Goal: Task Accomplishment & Management: Use online tool/utility

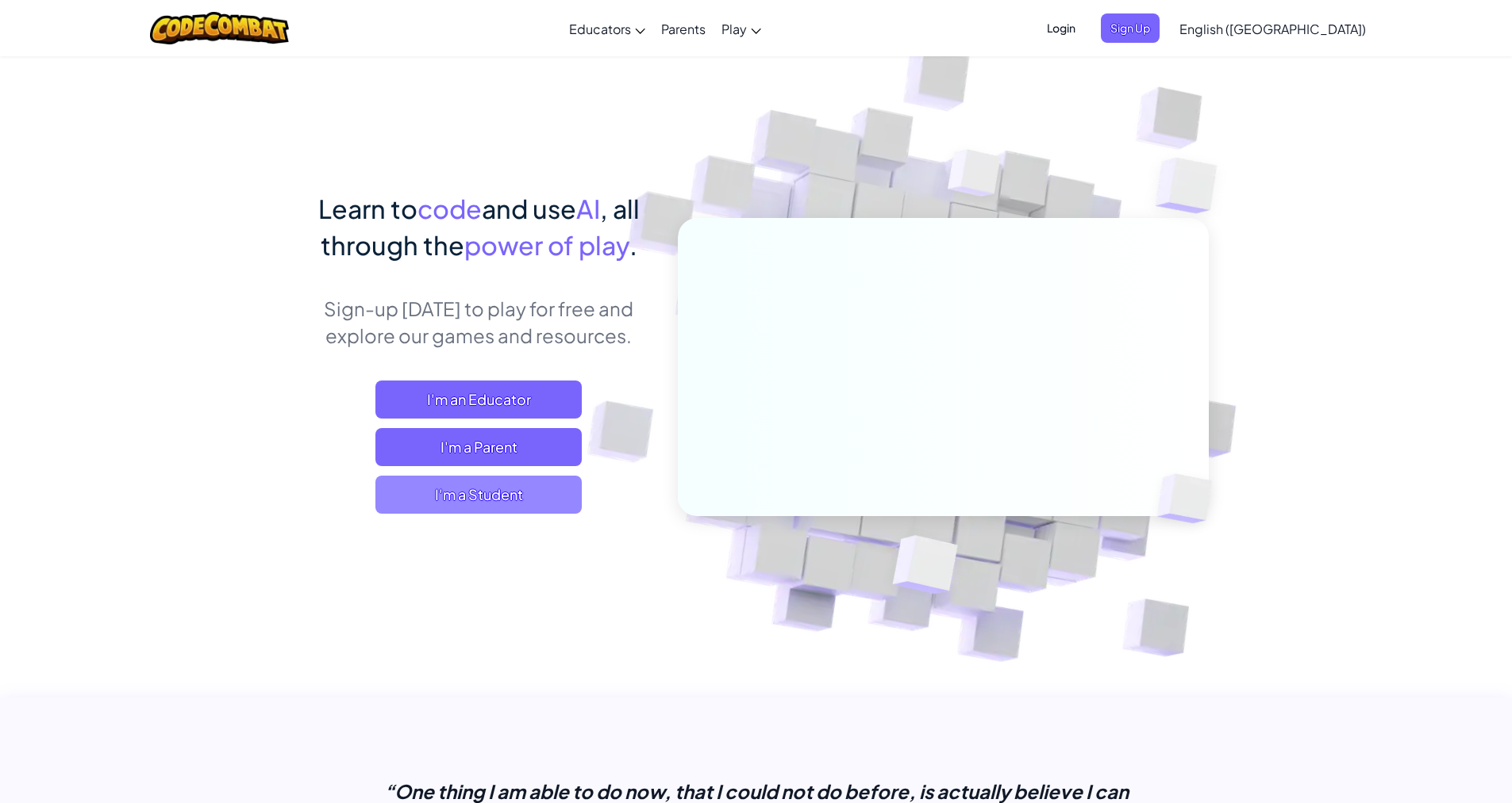
click at [420, 497] on span "I'm a Student" at bounding box center [478, 494] width 206 height 38
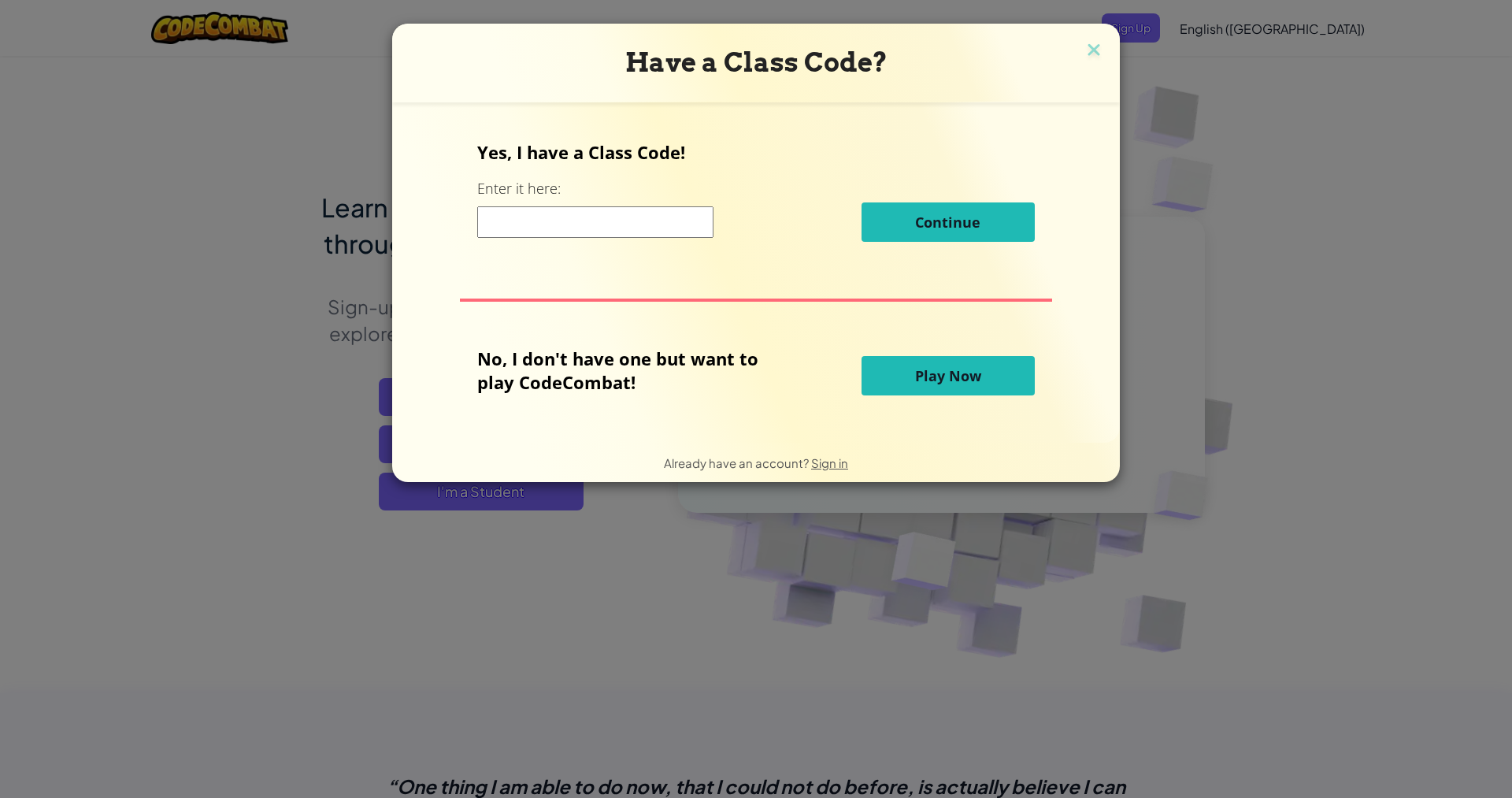
click at [905, 383] on button "Play Now" at bounding box center [948, 376] width 173 height 39
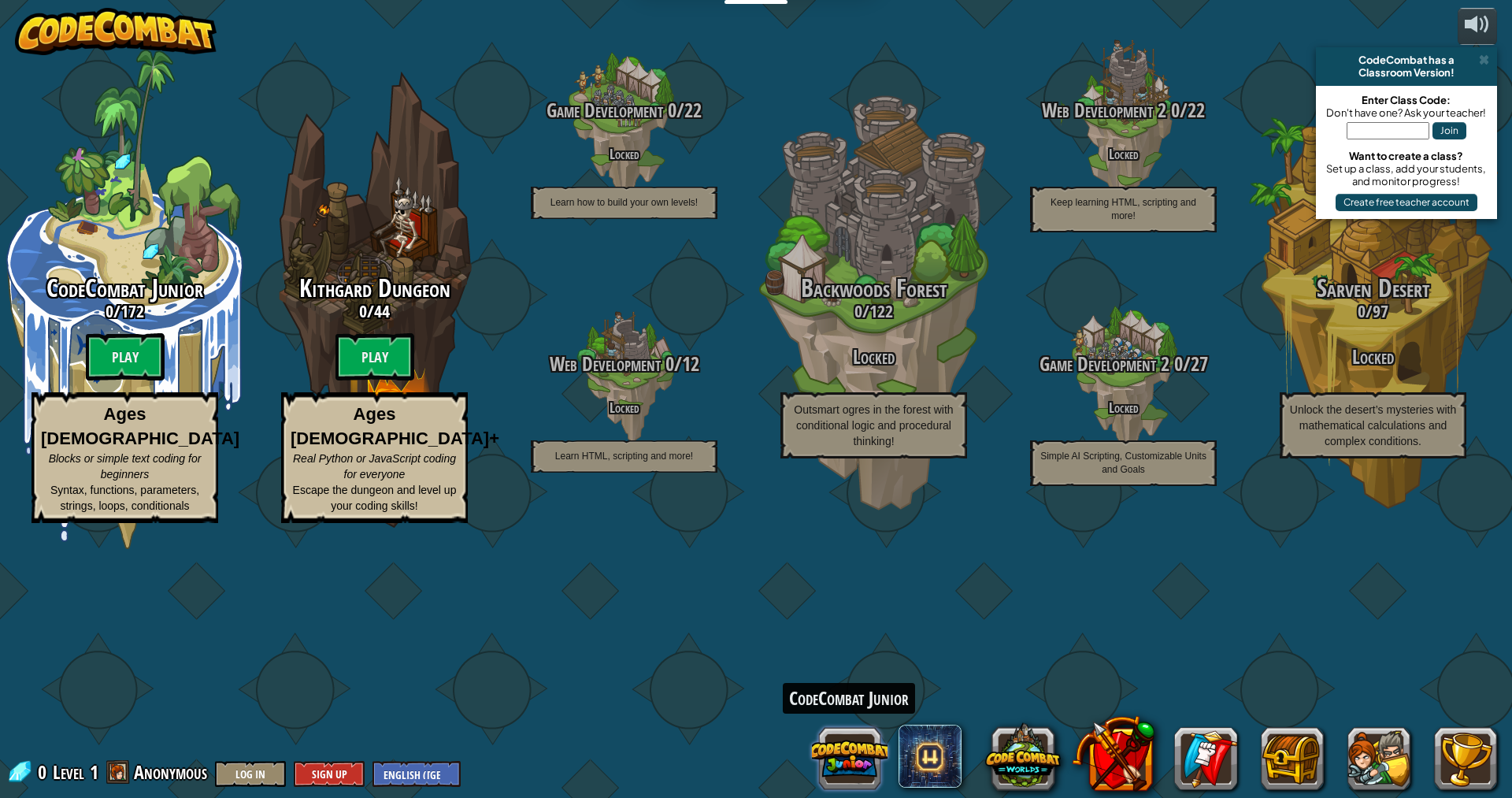
click at [854, 756] on button at bounding box center [849, 759] width 76 height 76
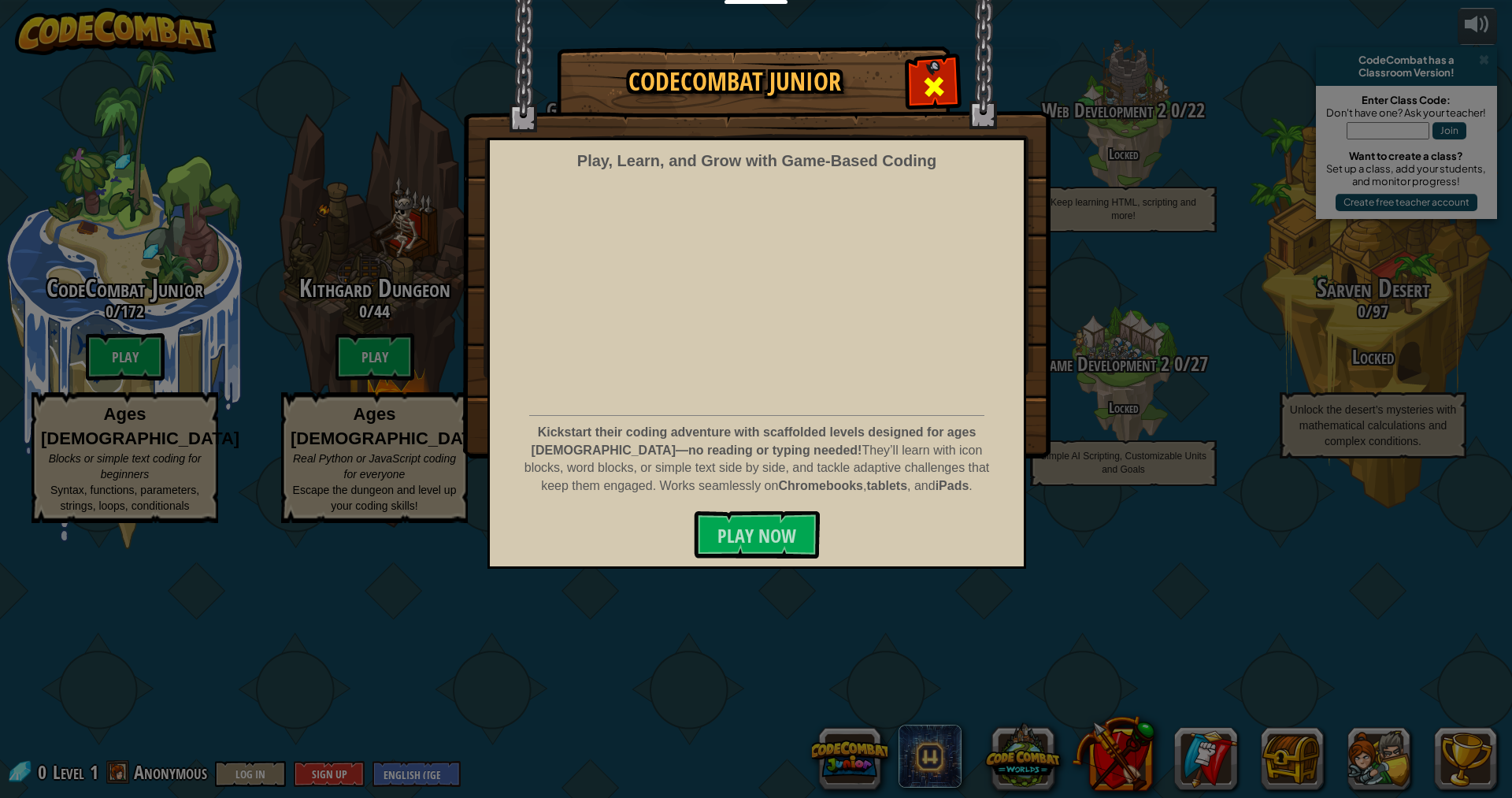
click at [938, 93] on span at bounding box center [934, 87] width 25 height 25
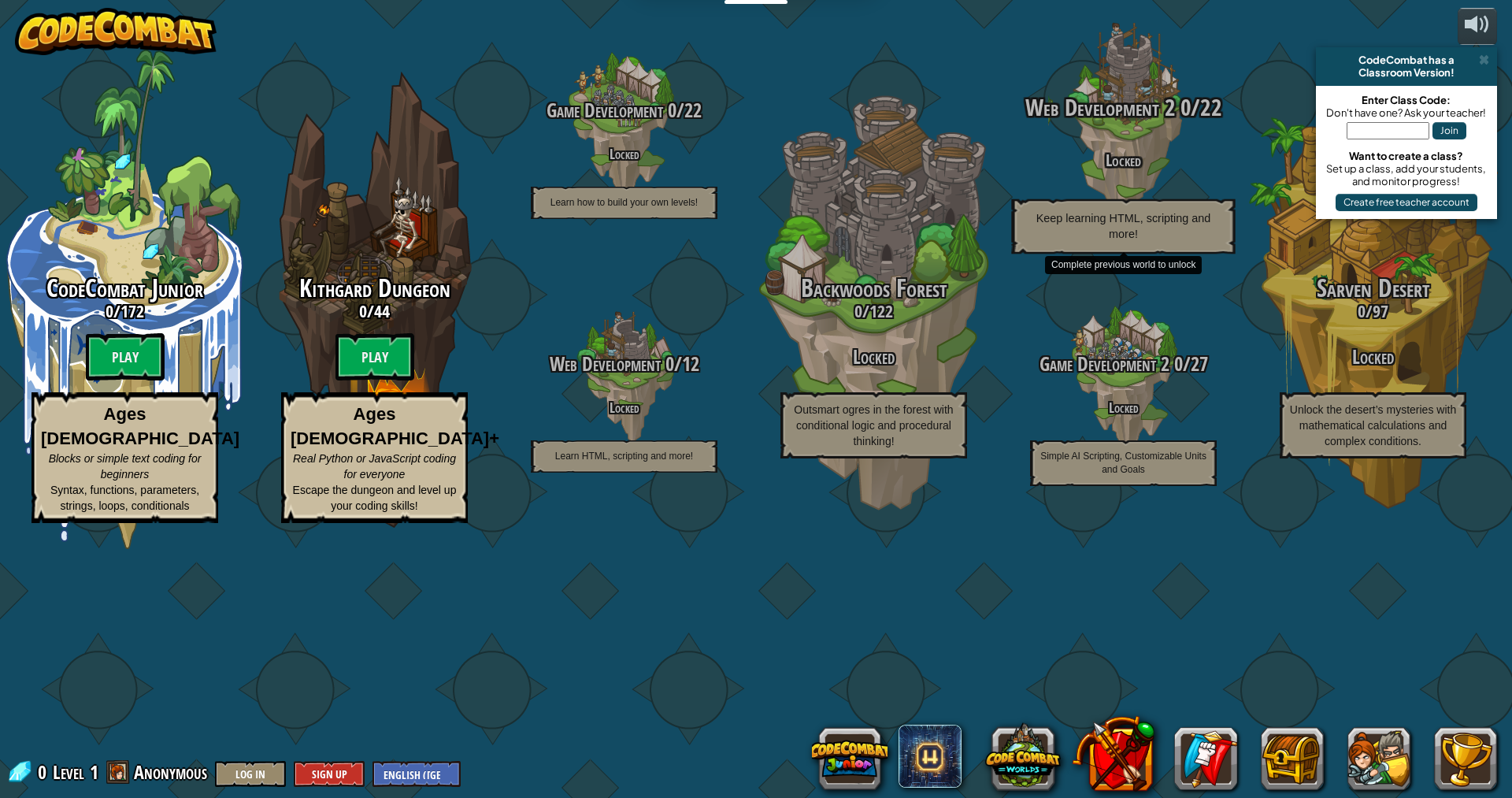
click at [1072, 124] on span "Web Development 2" at bounding box center [1100, 108] width 150 height 32
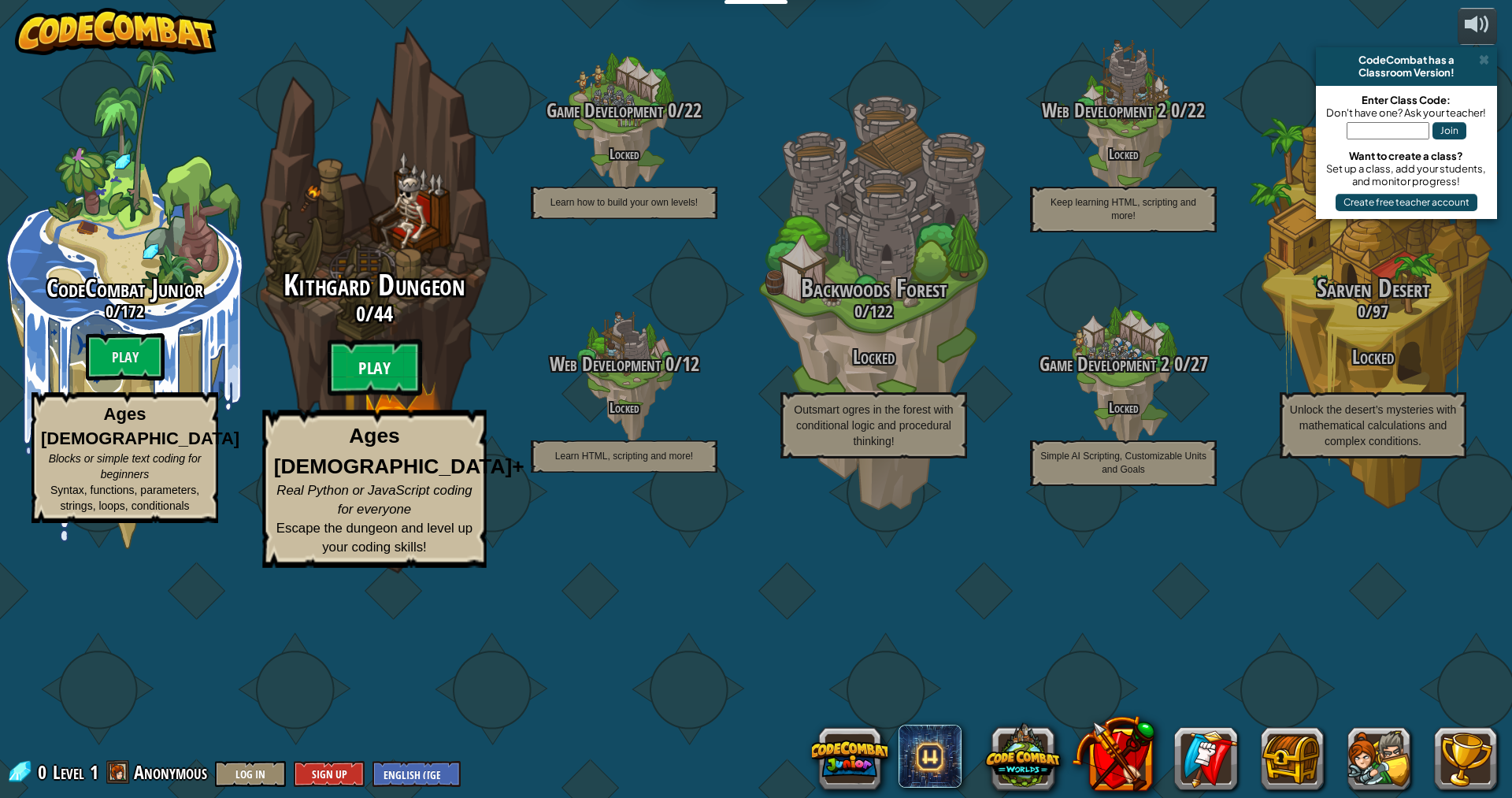
click at [406, 396] on btn "Play" at bounding box center [375, 368] width 94 height 57
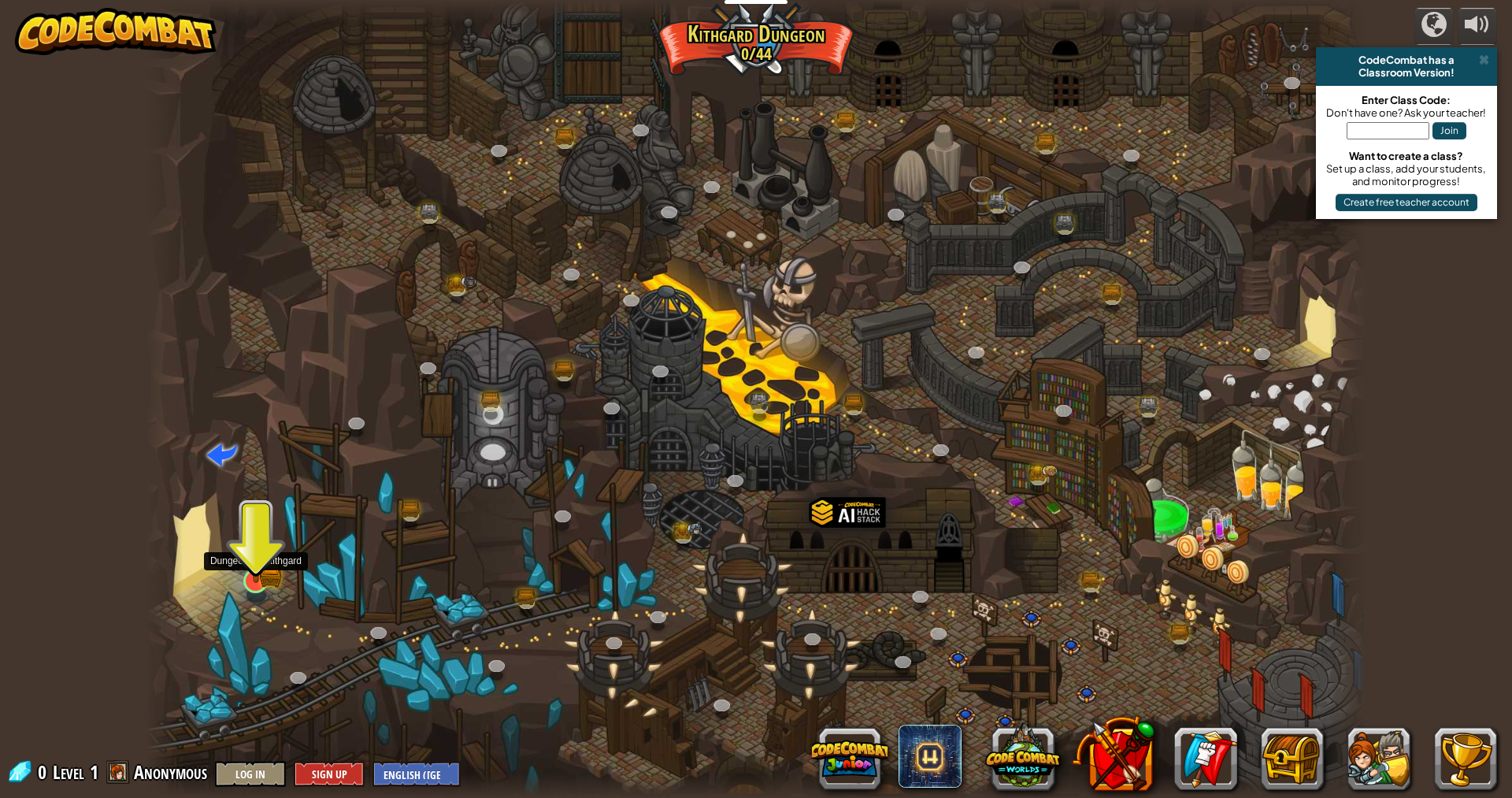
click at [258, 574] on img at bounding box center [256, 546] width 33 height 73
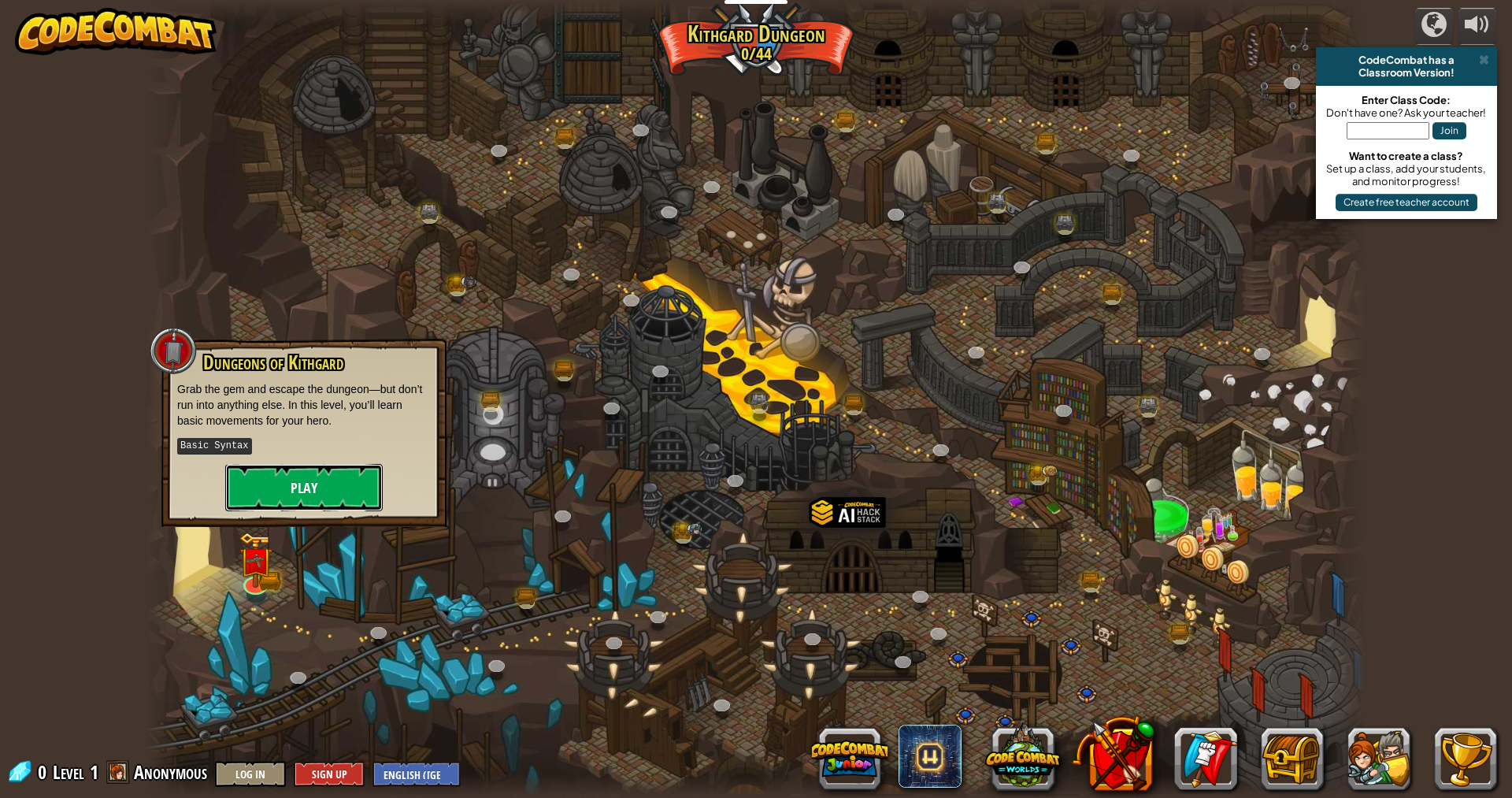
click at [336, 495] on button "Play" at bounding box center [303, 488] width 157 height 48
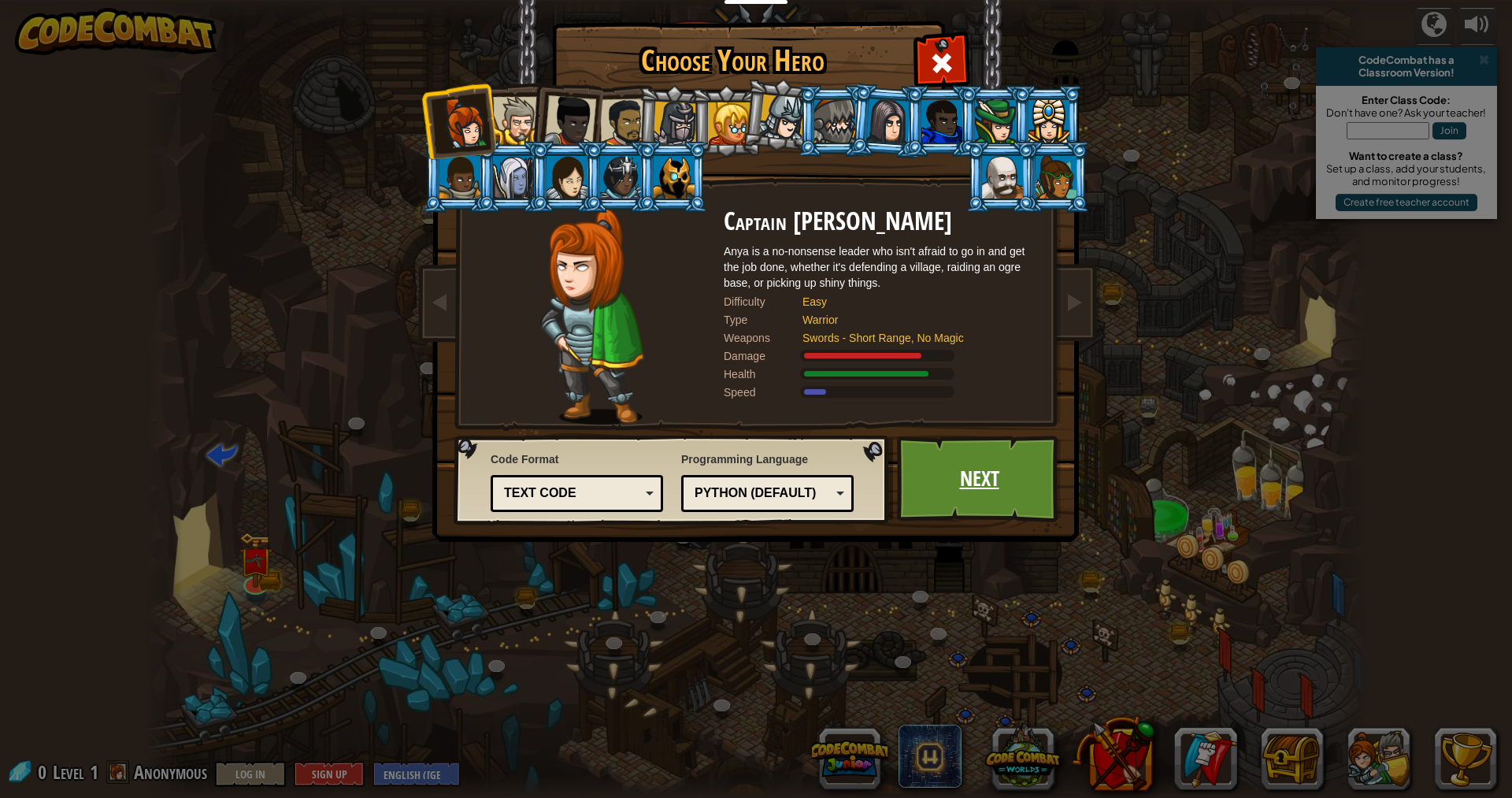
click at [904, 501] on link "Next" at bounding box center [979, 479] width 165 height 87
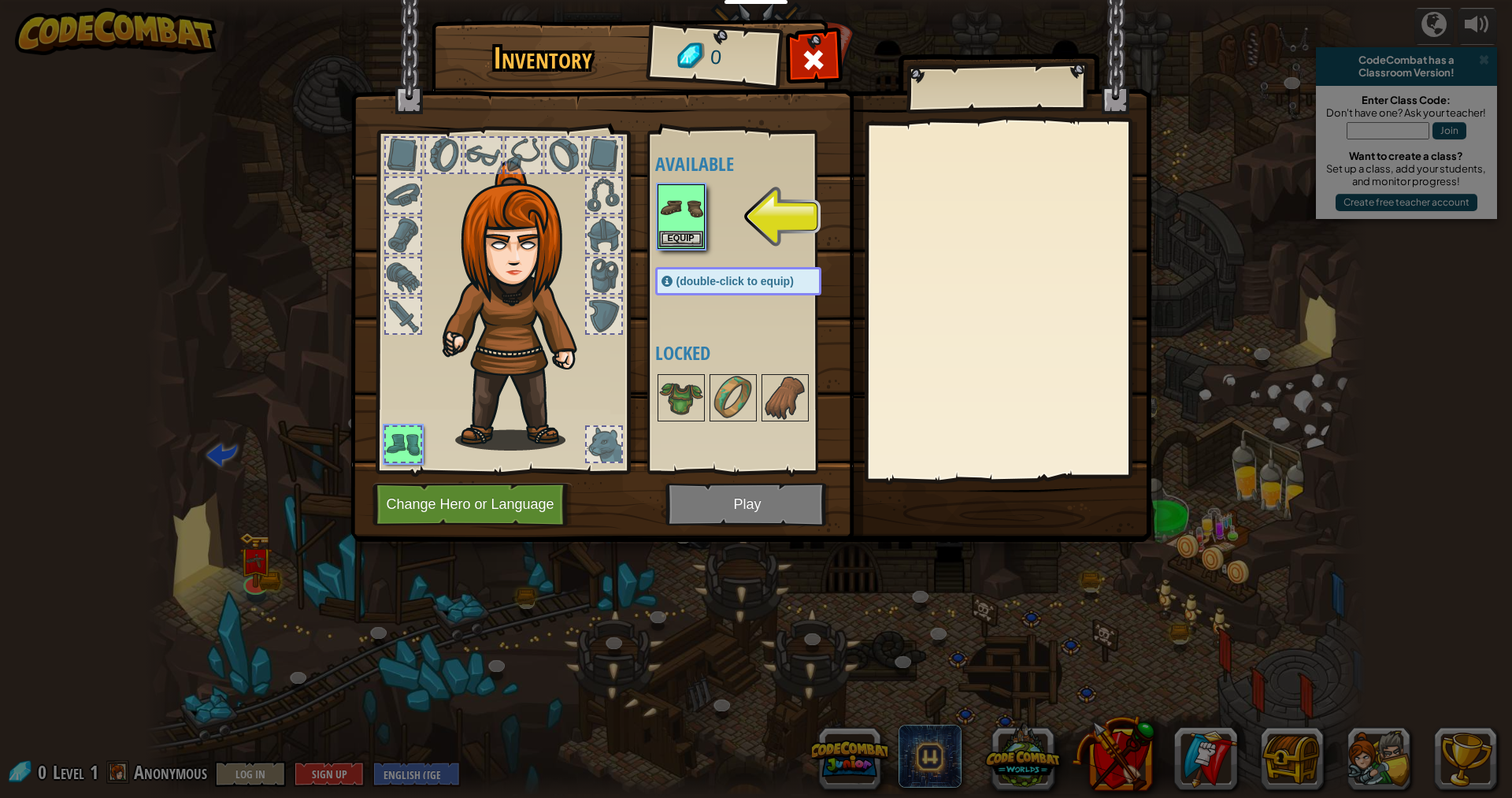
click at [725, 494] on img at bounding box center [751, 256] width 801 height 572
click at [714, 505] on img at bounding box center [751, 256] width 801 height 572
drag, startPoint x: 709, startPoint y: 512, endPoint x: 727, endPoint y: 439, distance: 75.2
click at [710, 501] on img at bounding box center [751, 256] width 801 height 572
click at [667, 236] on button "Equip" at bounding box center [681, 238] width 44 height 16
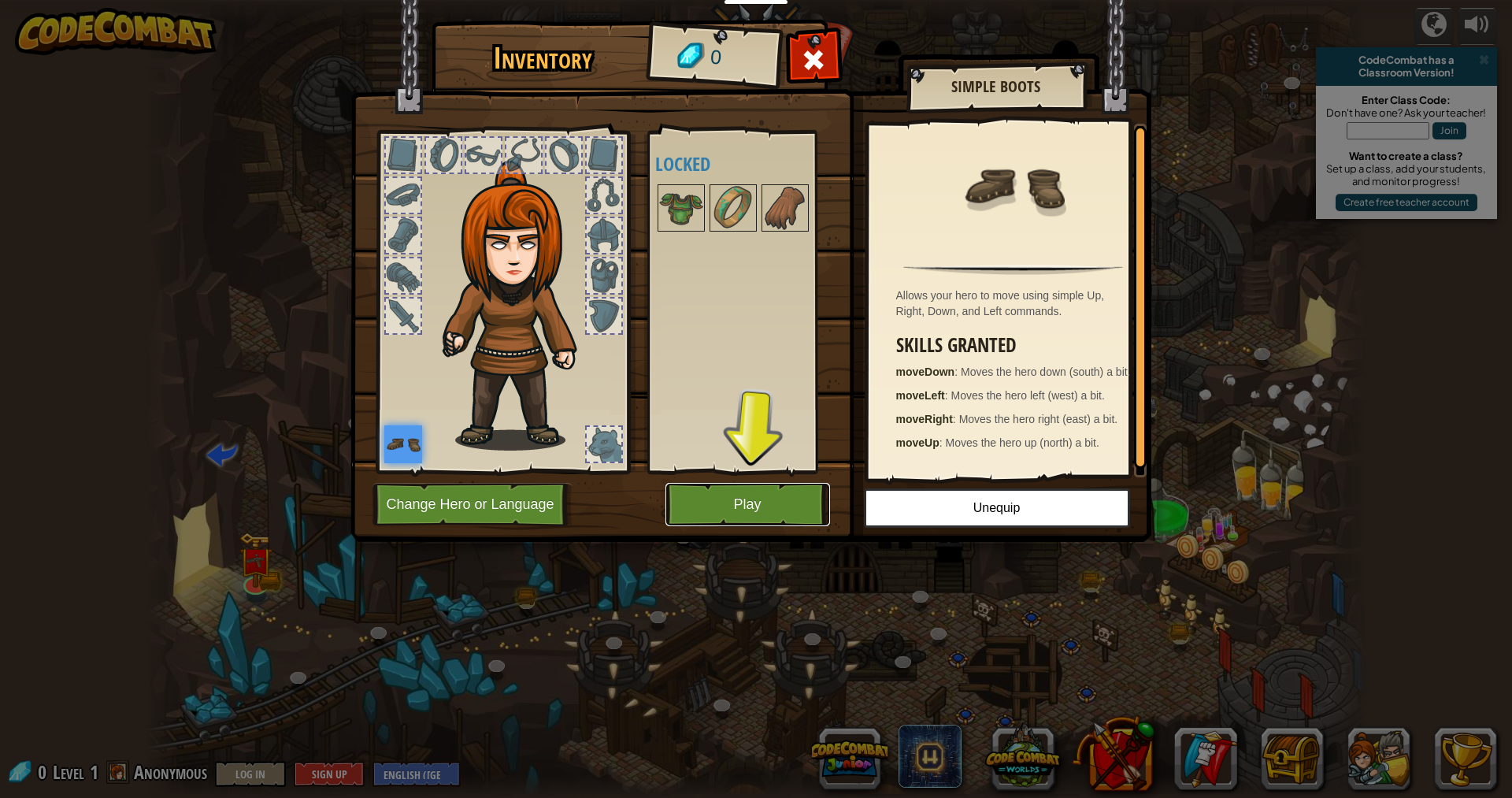
click at [672, 507] on button "Play" at bounding box center [748, 504] width 165 height 43
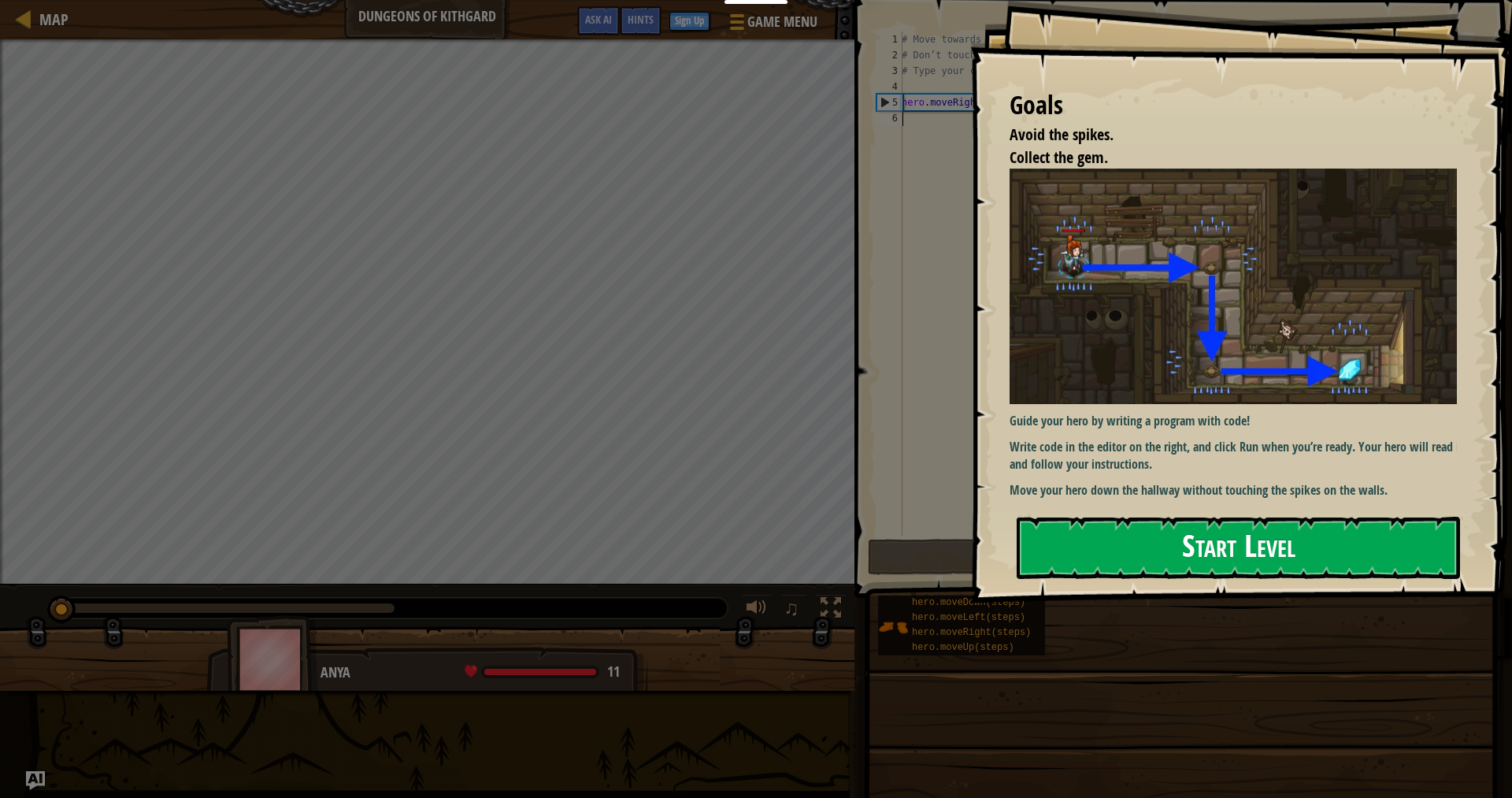
click at [1086, 517] on button "Start Level" at bounding box center [1238, 547] width 443 height 62
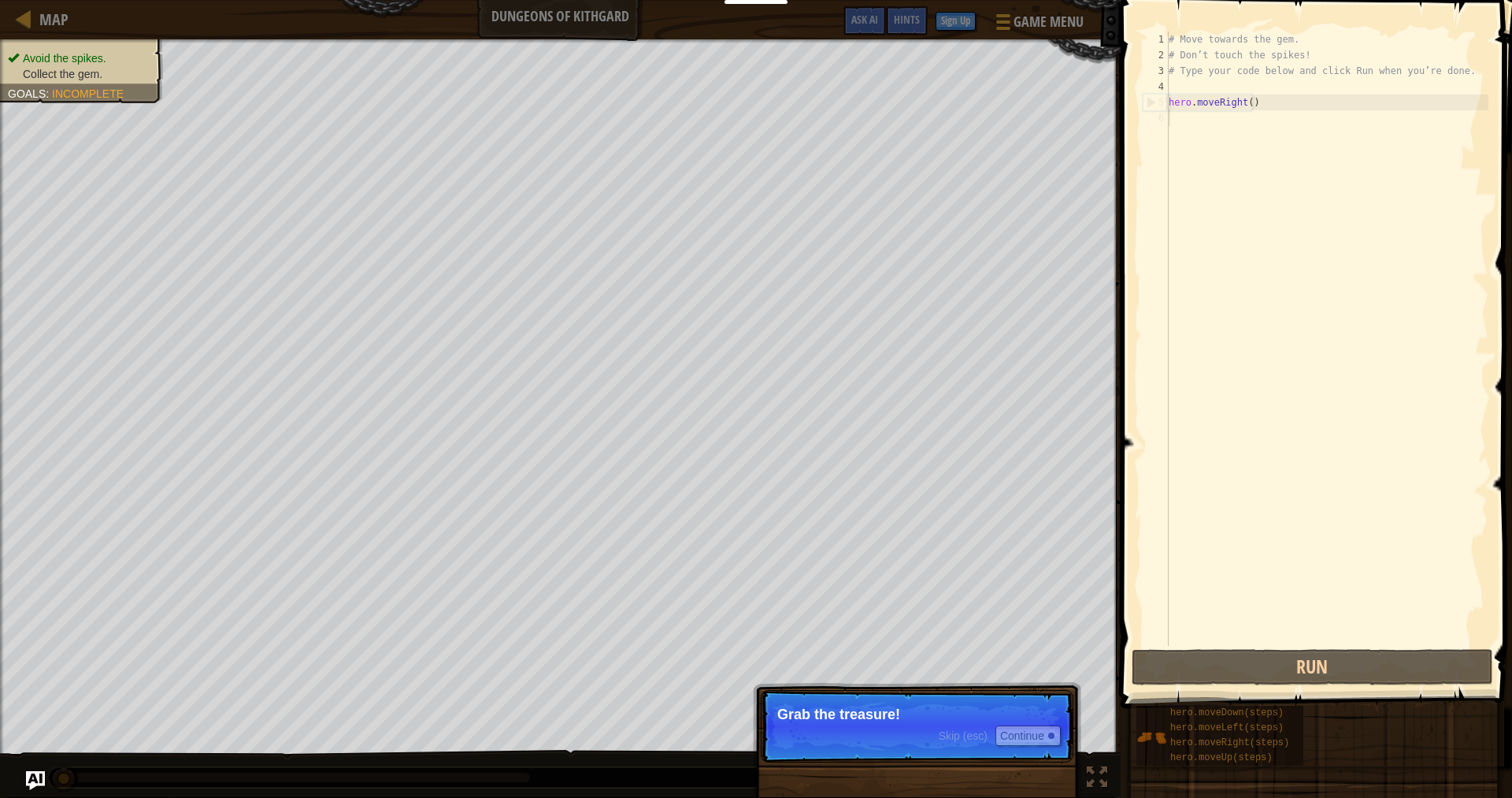
click at [974, 714] on p "Skip (esc) Continue Grab the treasure!" at bounding box center [917, 726] width 313 height 72
click at [1025, 737] on button "Continue" at bounding box center [1028, 736] width 65 height 20
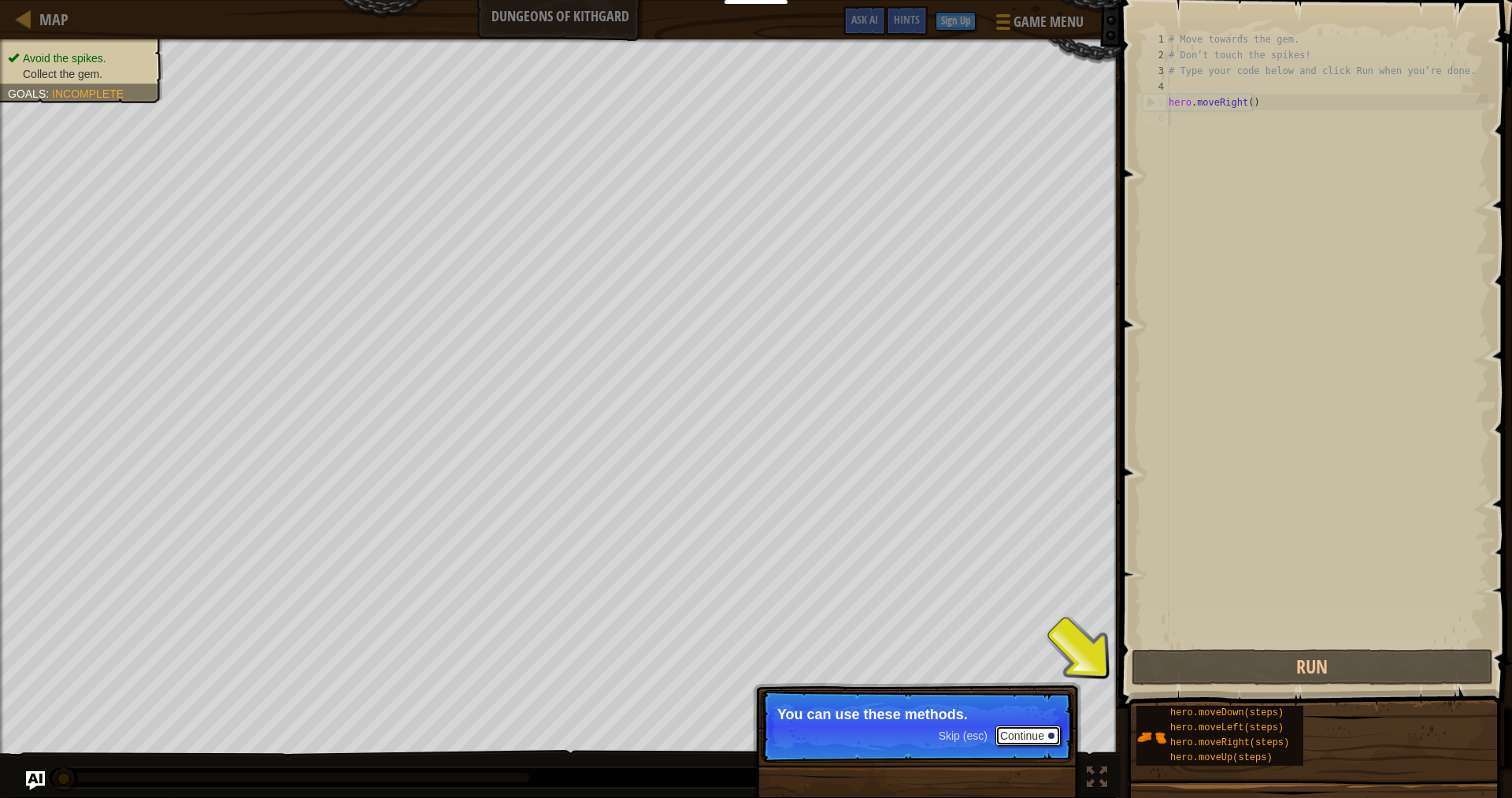
click at [1001, 731] on button "Continue" at bounding box center [1028, 736] width 65 height 20
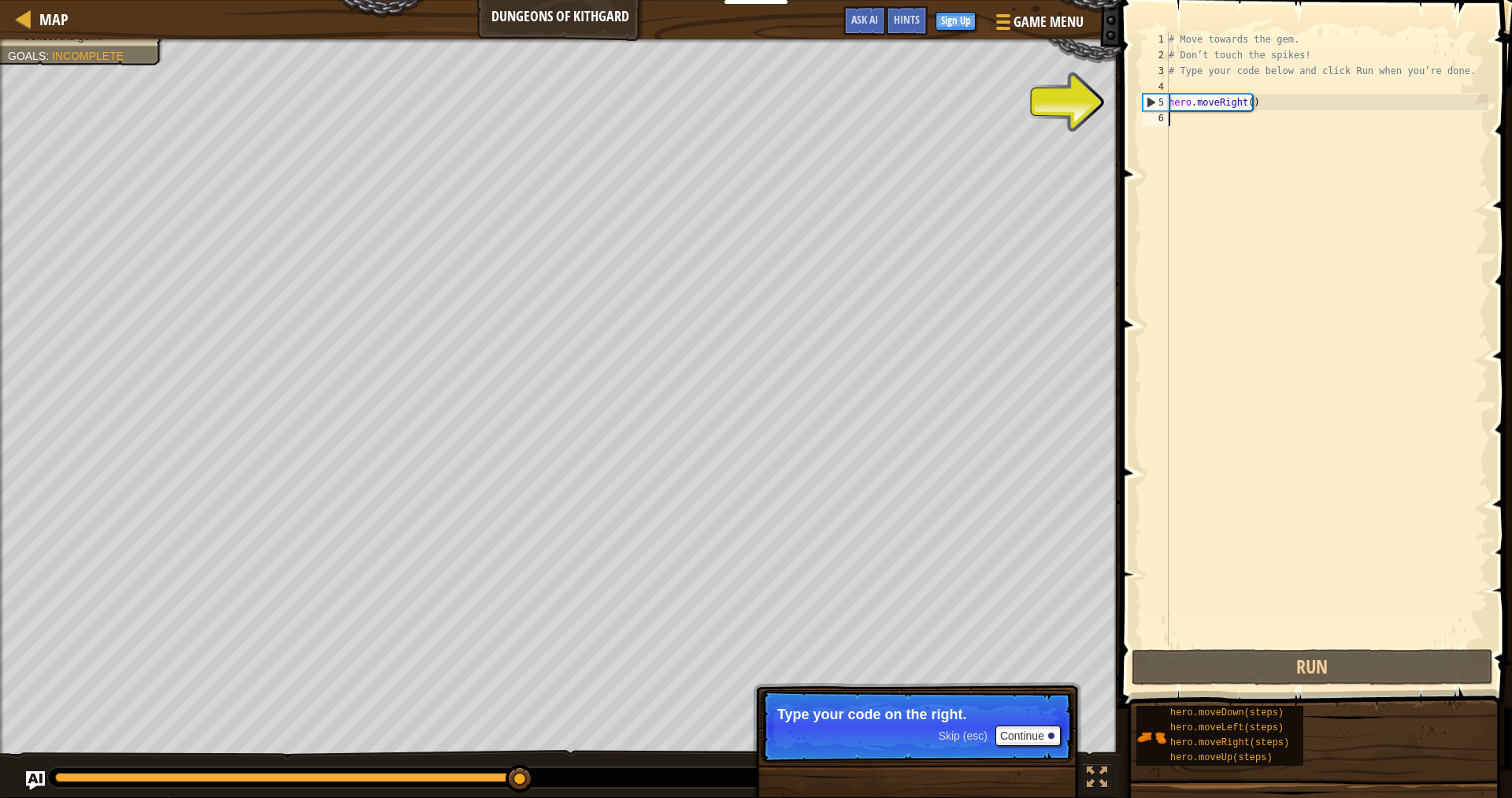
click at [1153, 105] on div "5" at bounding box center [1156, 102] width 25 height 16
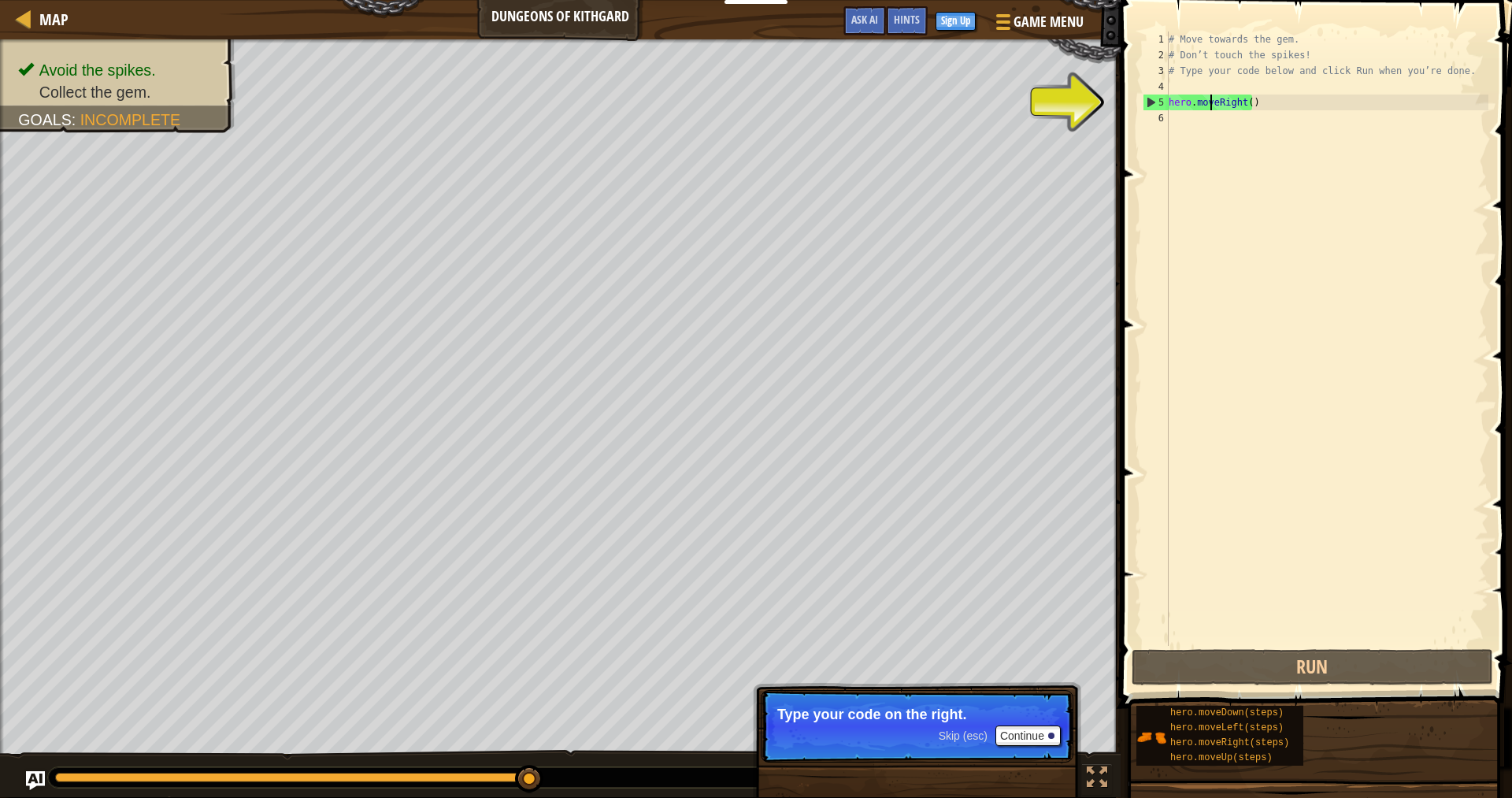
click at [1211, 99] on div "# Move towards the gem. # Don’t touch the spikes! # Type your code below and cl…" at bounding box center [1327, 354] width 323 height 646
click at [1146, 103] on div "5" at bounding box center [1156, 102] width 25 height 16
click at [1150, 101] on div "5" at bounding box center [1156, 102] width 25 height 16
type textarea "hero.moveRight()"
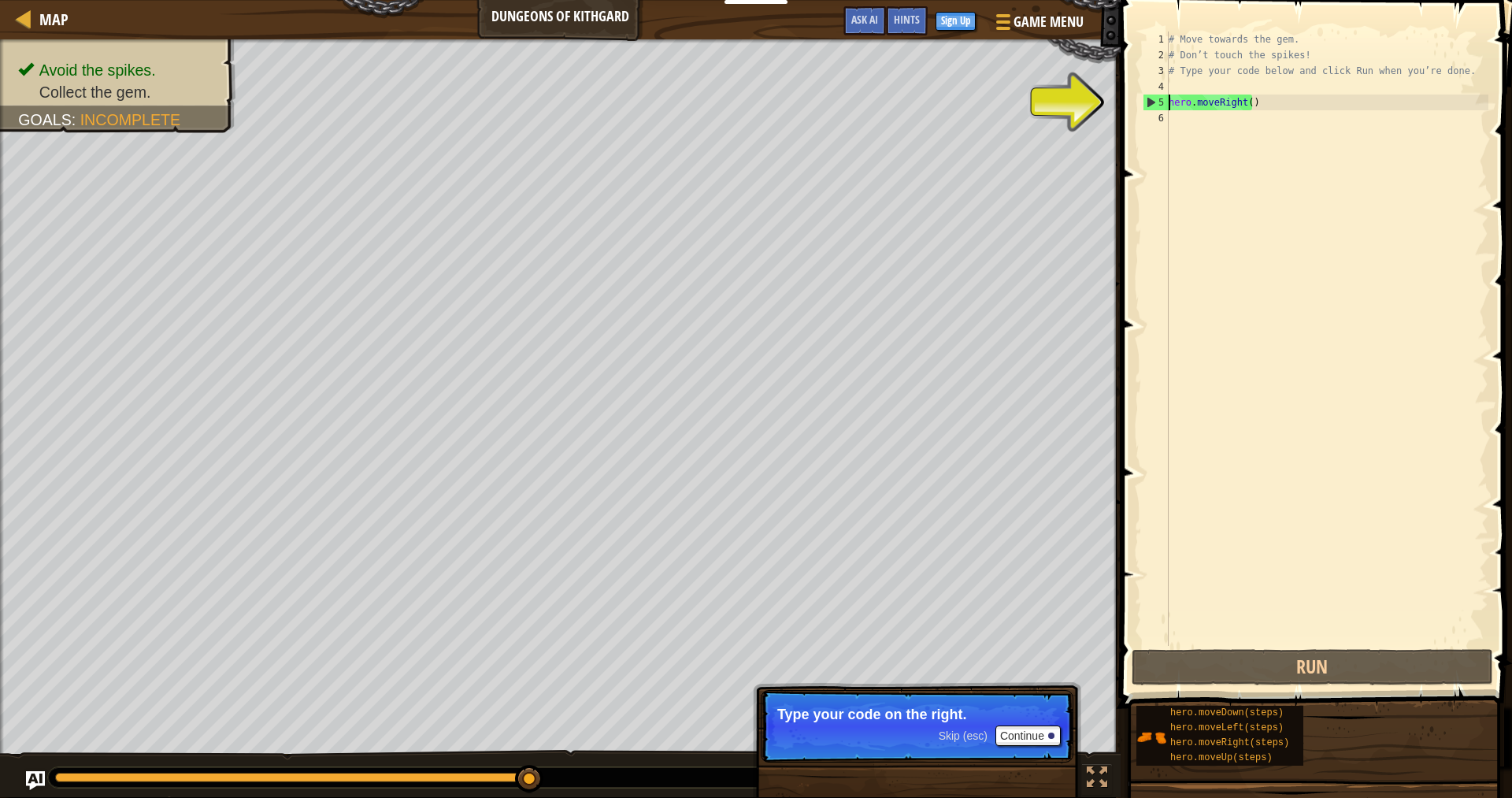
click at [1150, 101] on div "5" at bounding box center [1156, 102] width 25 height 16
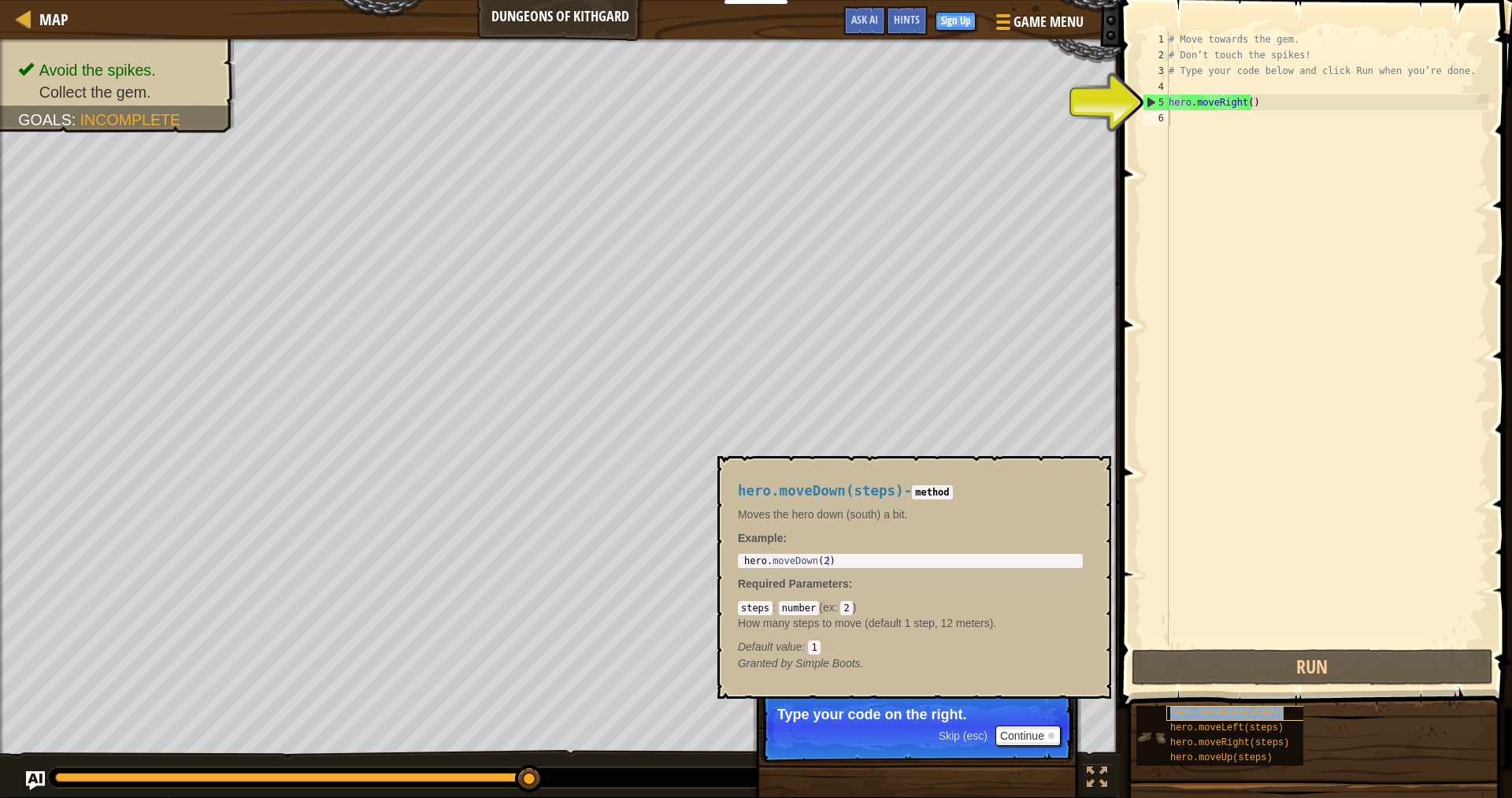
click at [1252, 715] on span "hero.moveDown(steps)" at bounding box center [1227, 713] width 114 height 11
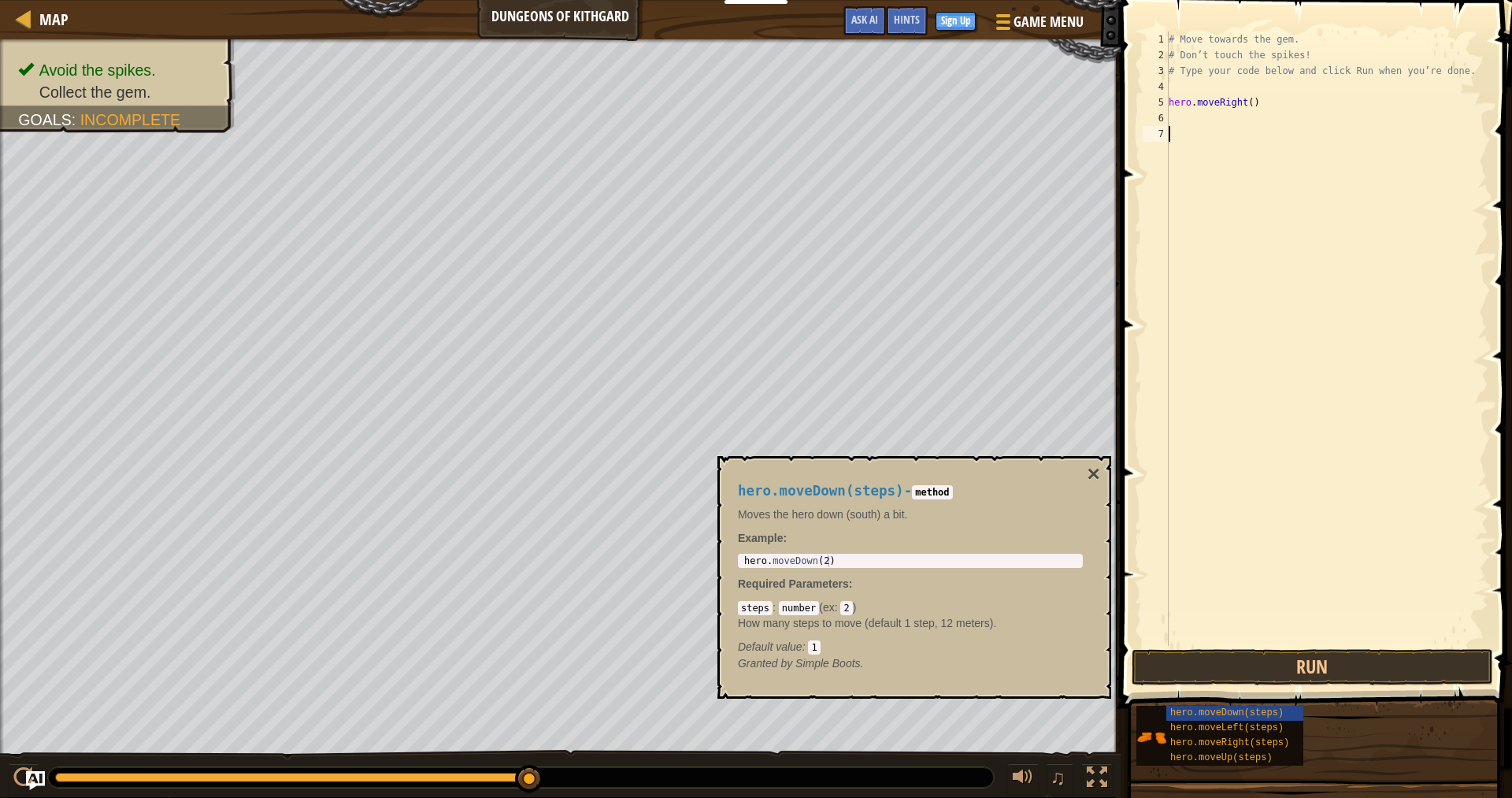
click at [1170, 117] on div "# Move towards the gem. # Don’t touch the spikes! # Type your code below and cl…" at bounding box center [1327, 354] width 323 height 646
drag, startPoint x: 1170, startPoint y: 117, endPoint x: 1339, endPoint y: 667, distance: 575.4
click at [1339, 665] on button "Run" at bounding box center [1313, 667] width 362 height 37
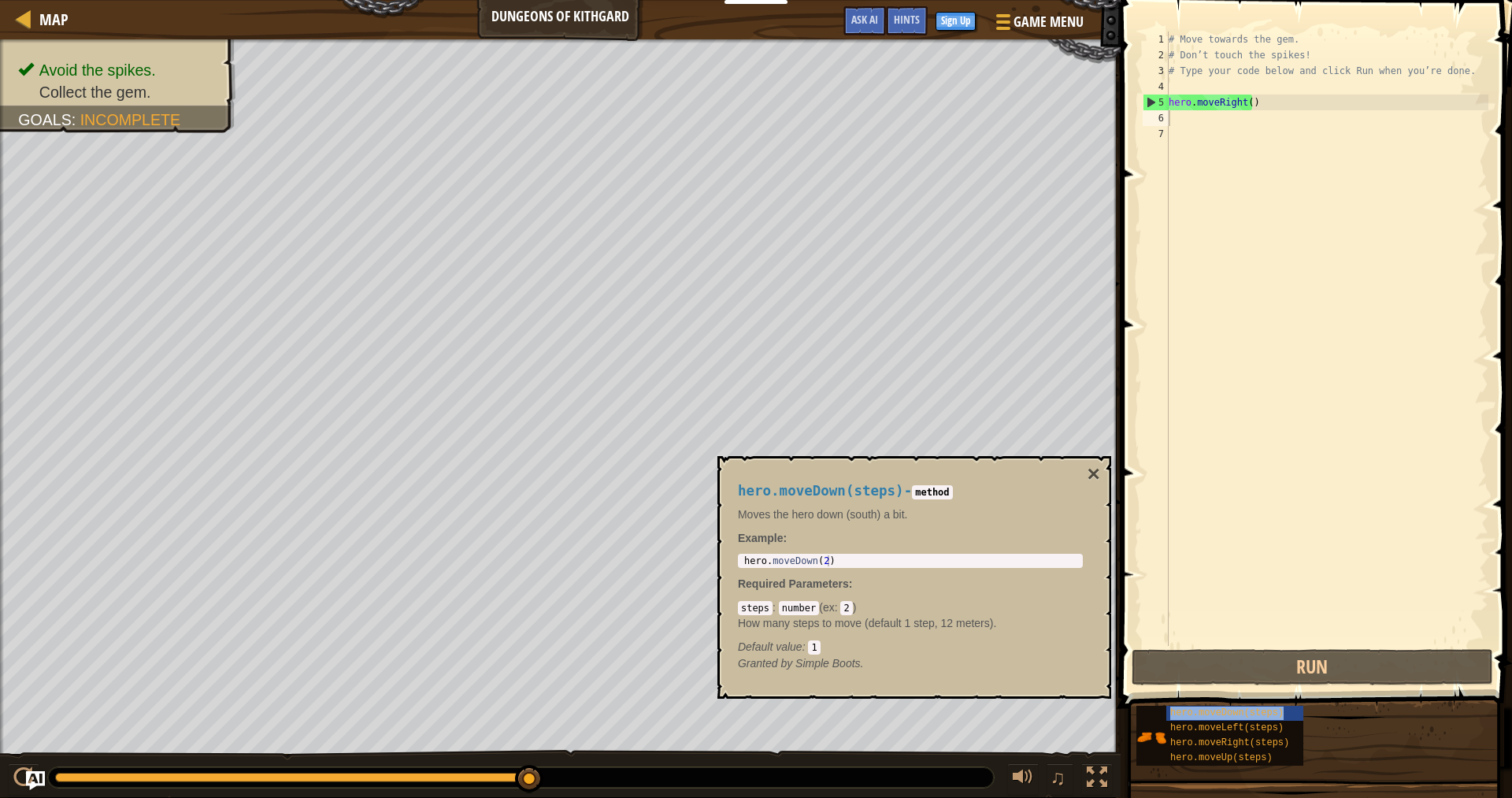
type textarea "hero.moveDown(steps)"
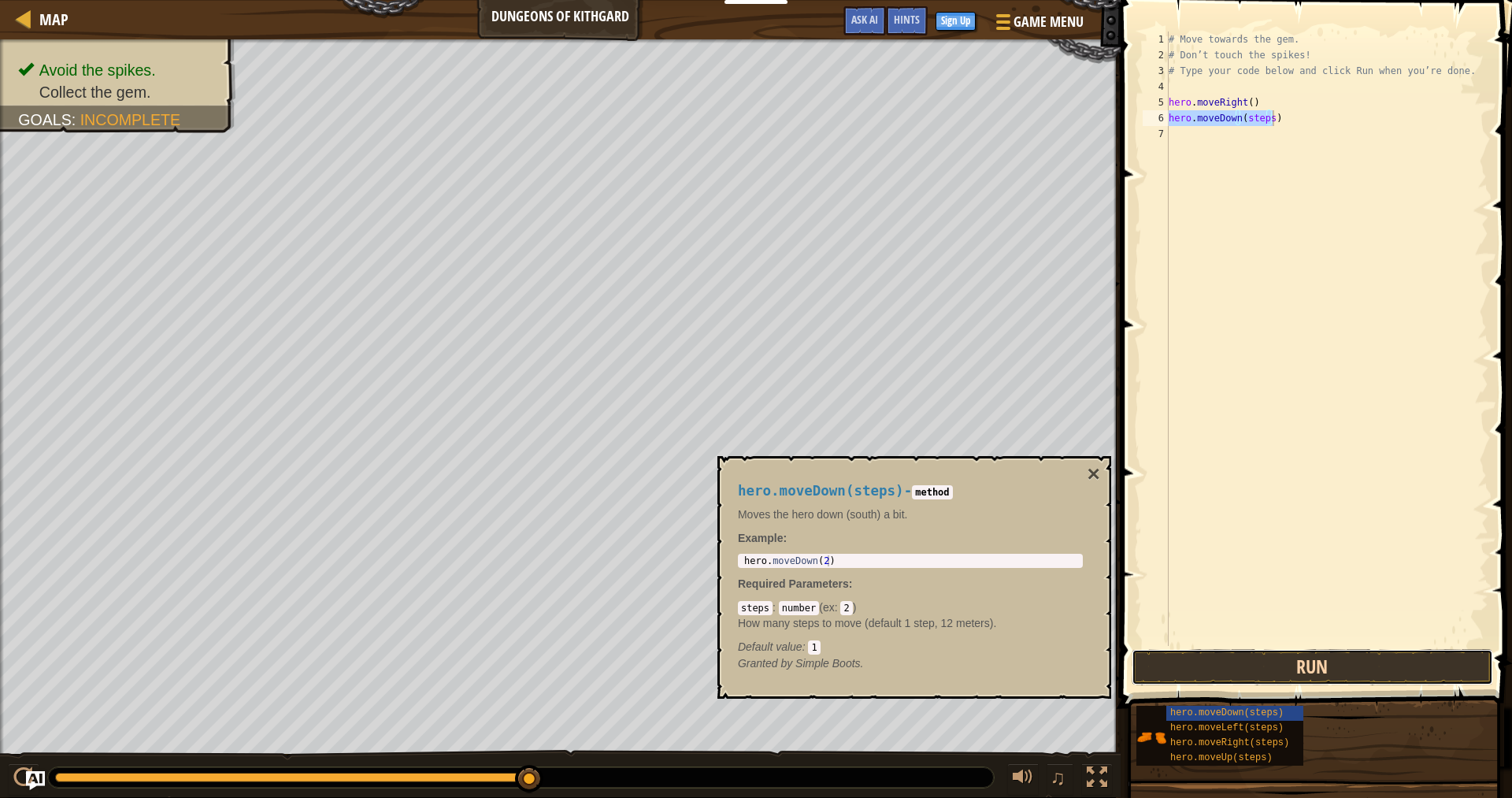
click at [1234, 672] on button "Run" at bounding box center [1313, 667] width 362 height 37
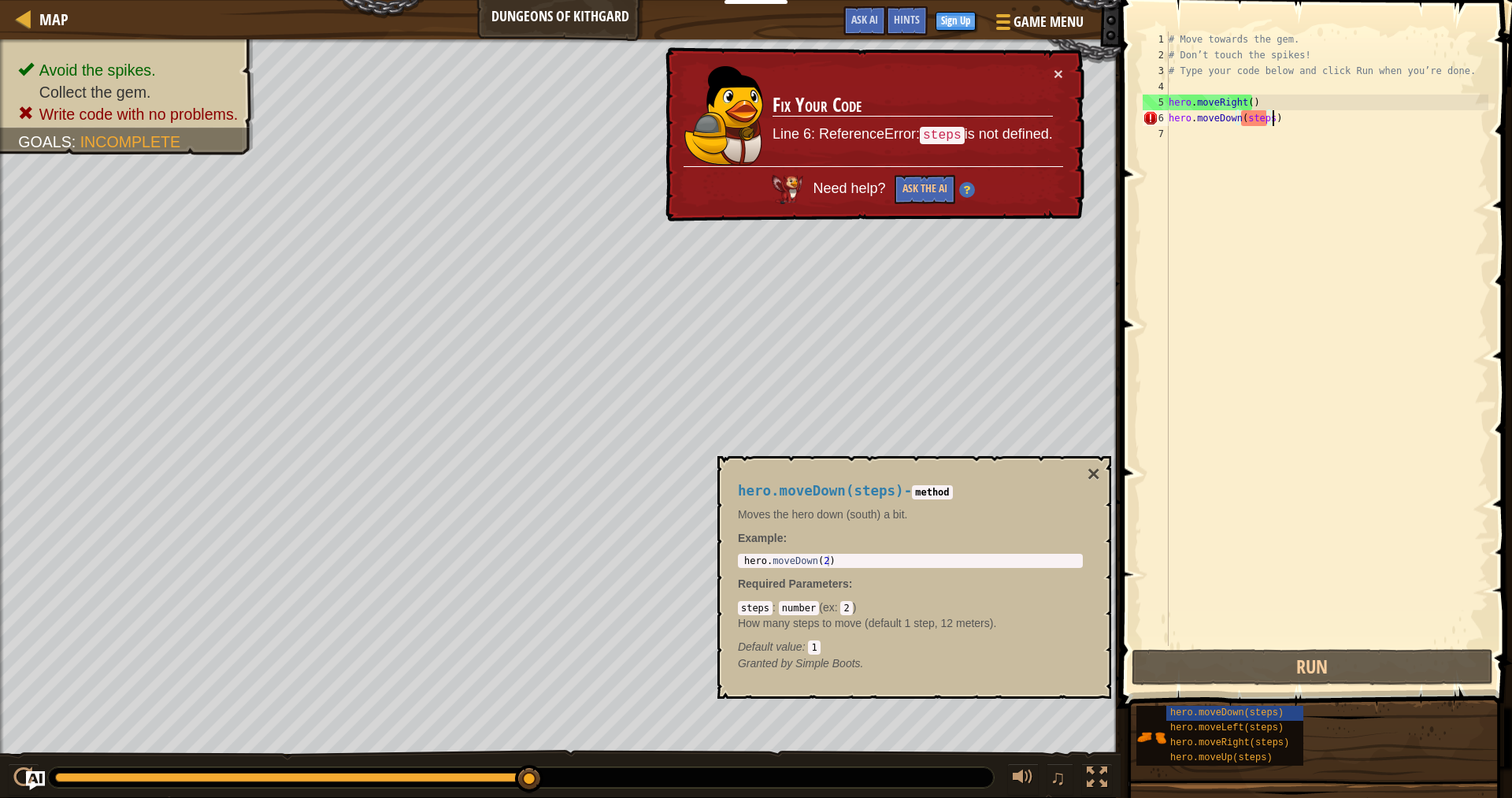
type textarea "hero.moveDown(2)"
drag, startPoint x: 885, startPoint y: 563, endPoint x: 806, endPoint y: 571, distance: 79.4
click at [806, 571] on div "hero.moveDown(steps) - method Moves the hero down (south) a bit. Example : hero…" at bounding box center [911, 578] width 367 height 218
click at [1262, 117] on div "# Move towards the gem. # Don’t touch the spikes! # Type your code below and cl…" at bounding box center [1327, 354] width 323 height 646
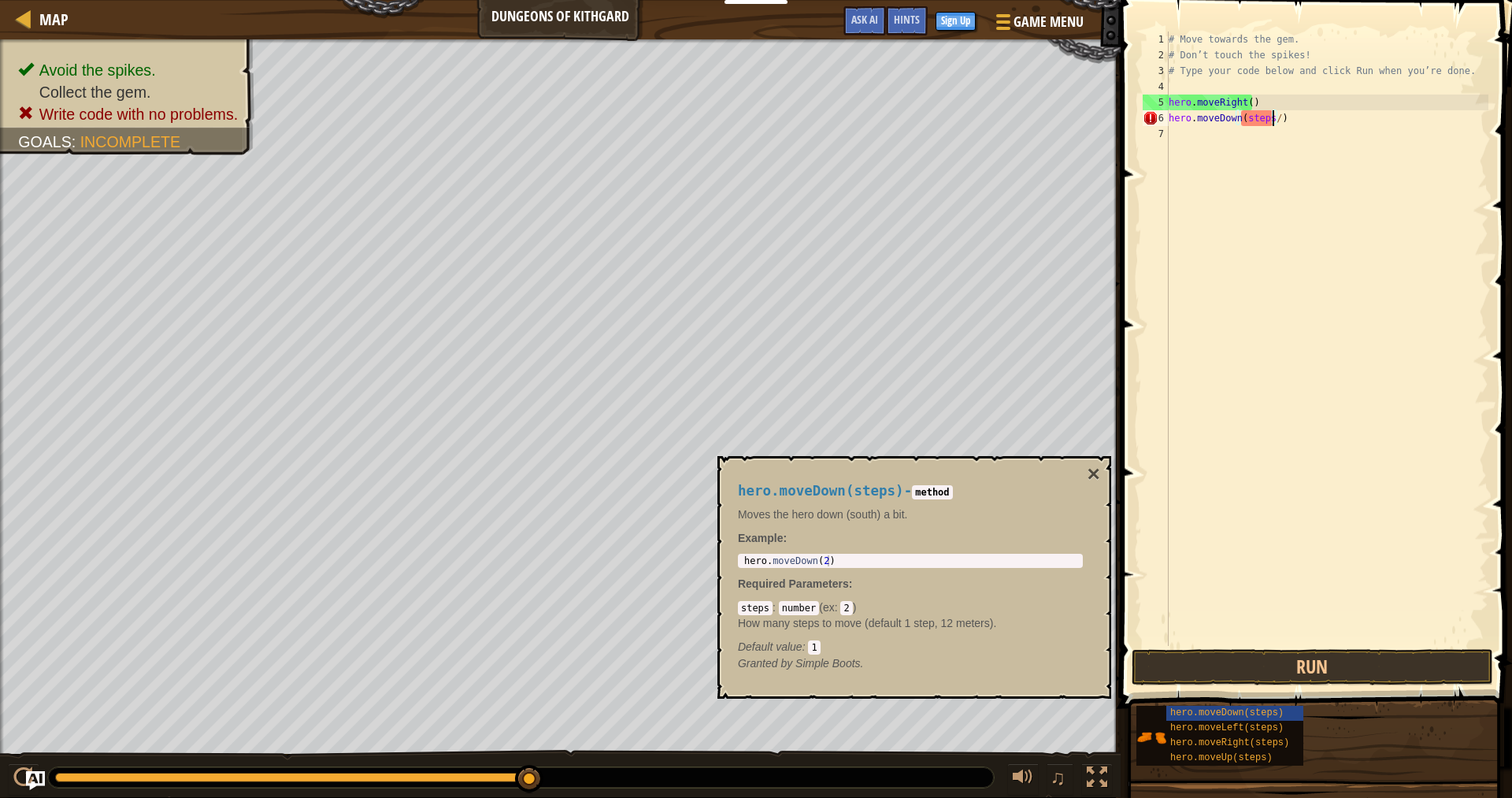
scroll to position [7, 8]
type textarea "hero.moveDown()"
click at [1191, 663] on button "Run" at bounding box center [1313, 667] width 362 height 37
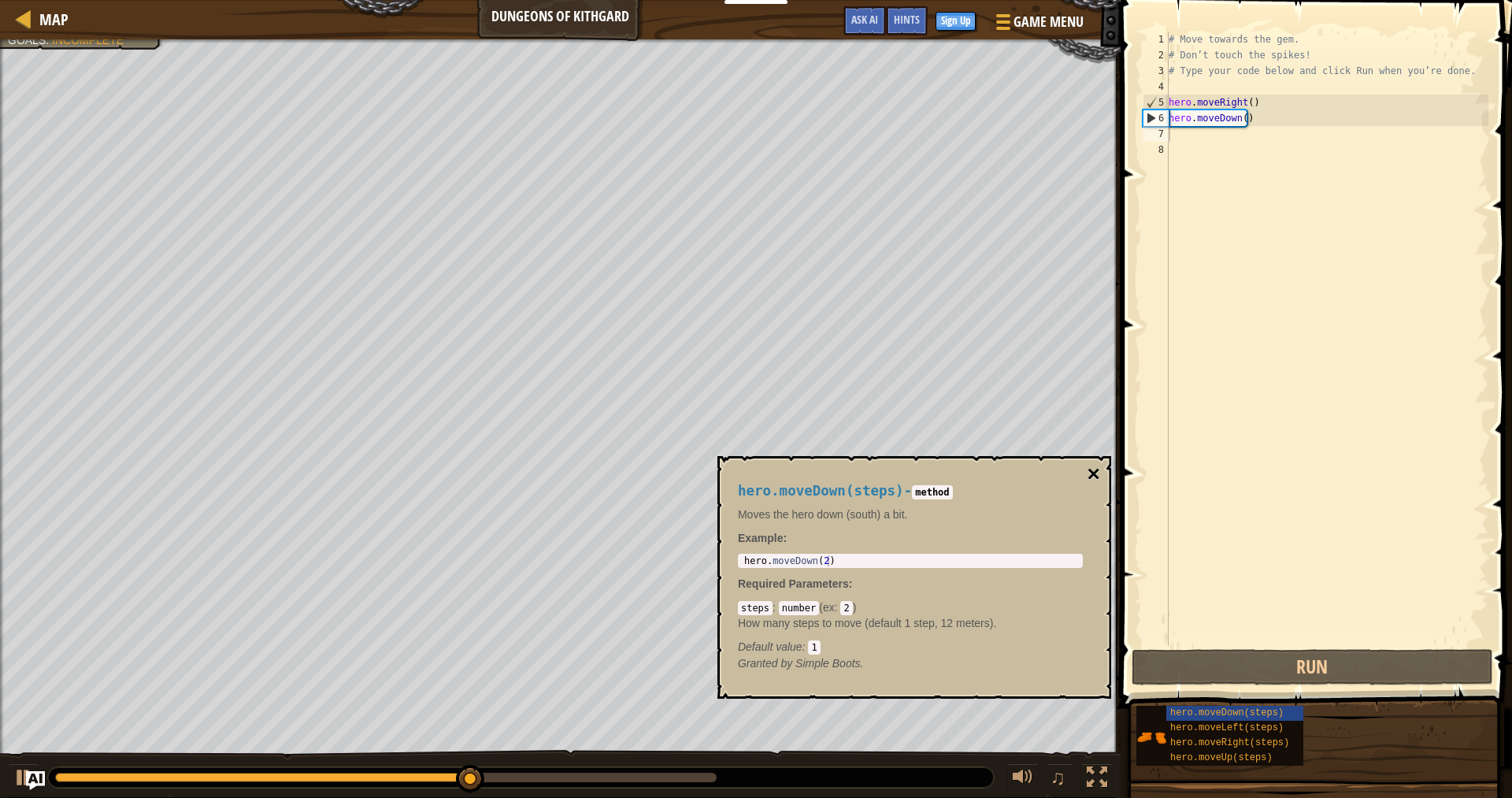
click at [1096, 478] on button "×" at bounding box center [1094, 474] width 13 height 22
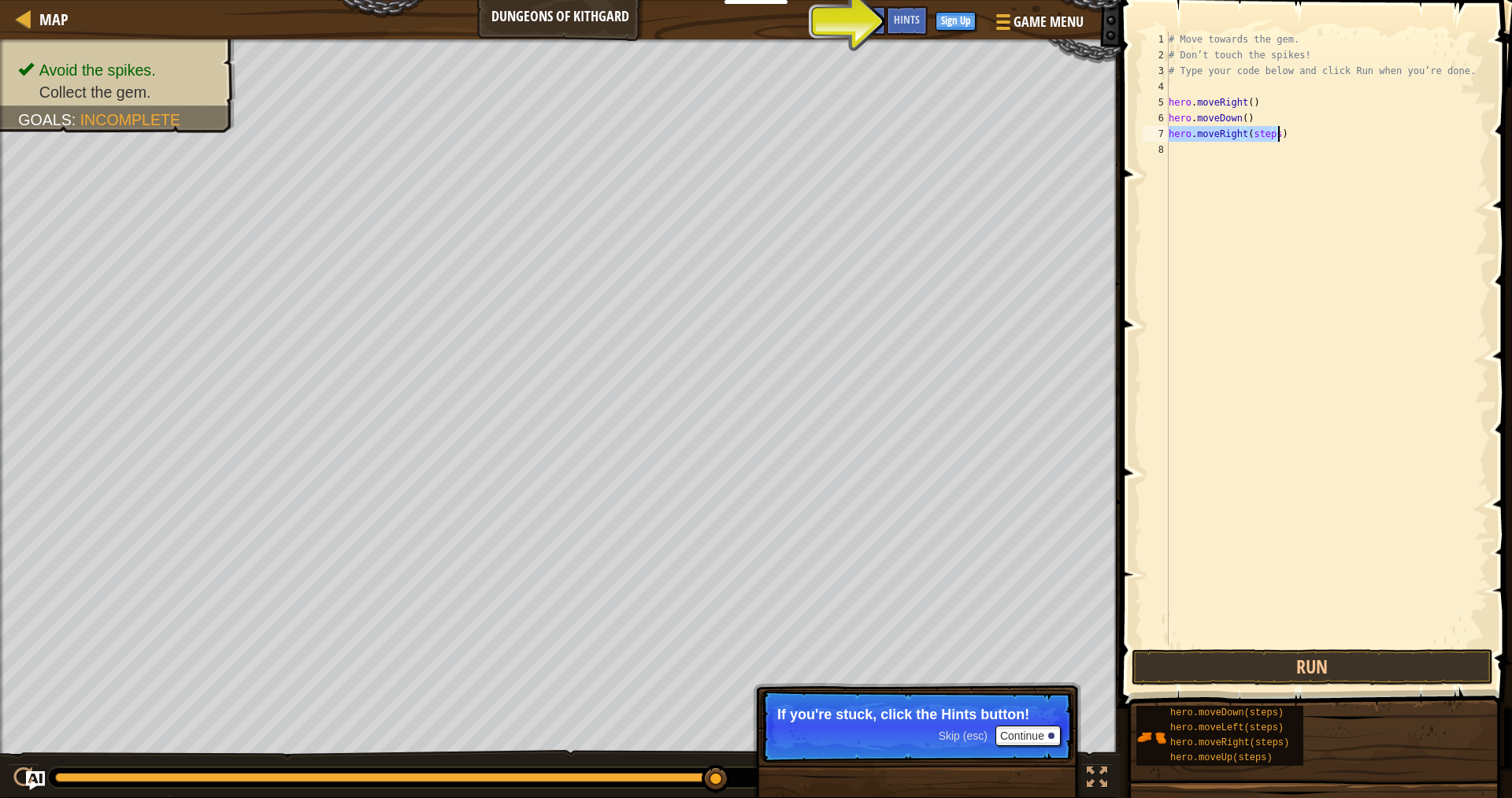
click at [1262, 135] on div "# Move towards the gem. # Don’t touch the spikes! # Type your code below and cl…" at bounding box center [1327, 338] width 323 height 614
click at [1269, 136] on div "# Move towards the gem. # Don’t touch the spikes! # Type your code below and cl…" at bounding box center [1327, 354] width 323 height 646
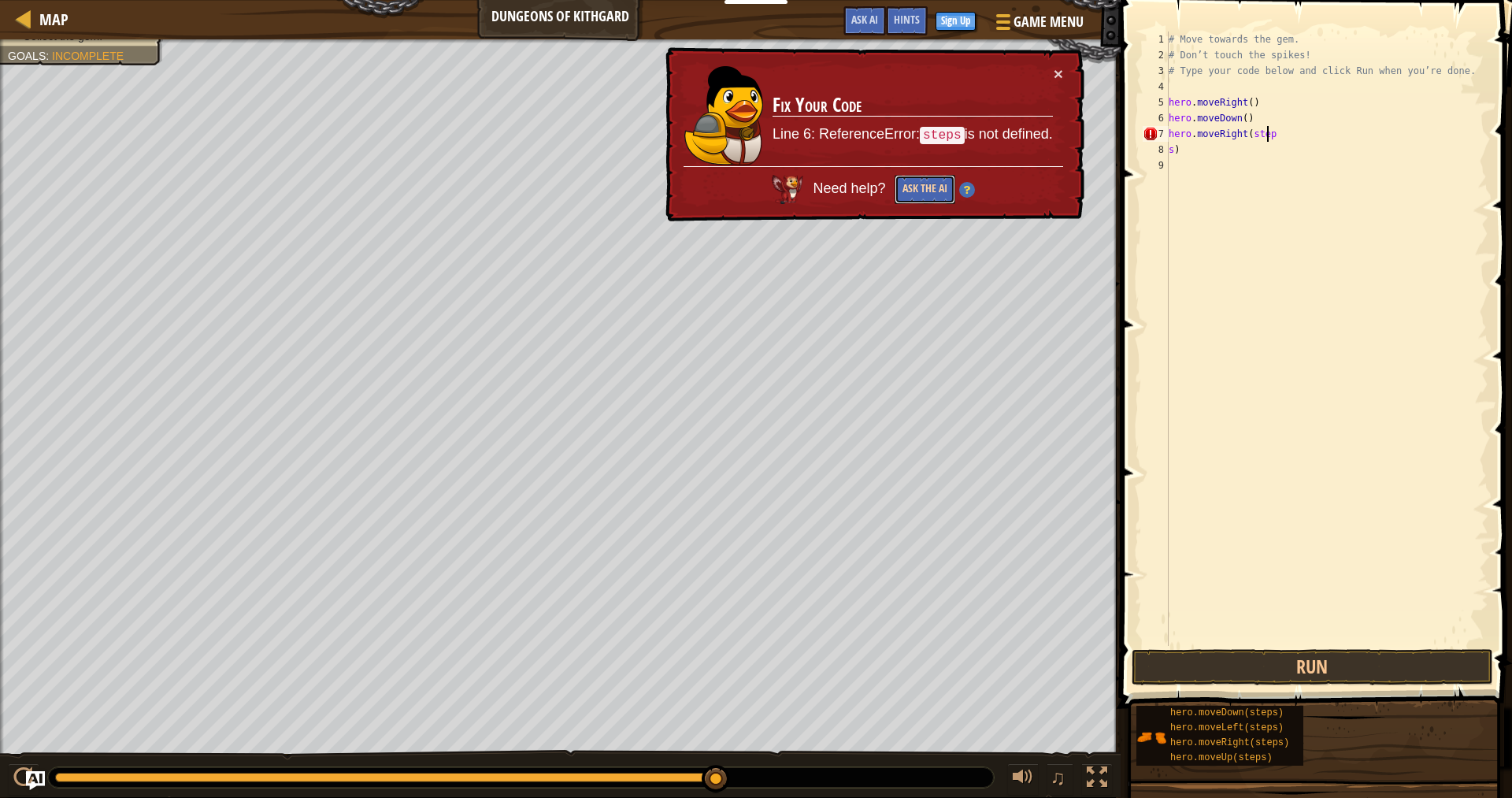
click at [924, 186] on button "Ask the AI" at bounding box center [924, 190] width 60 height 29
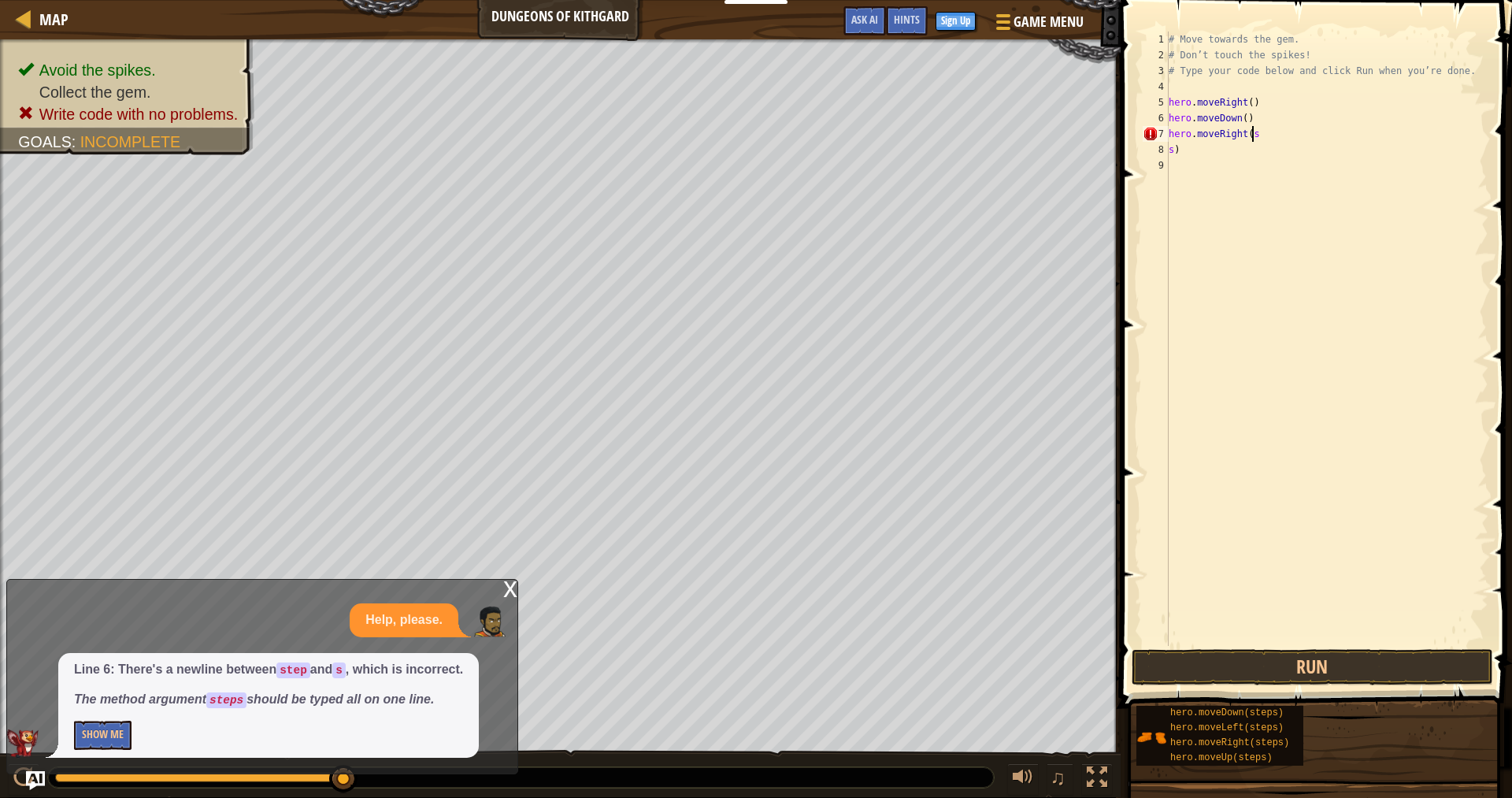
type textarea "hero.moveRight("
click at [1274, 669] on button "Run" at bounding box center [1313, 667] width 362 height 37
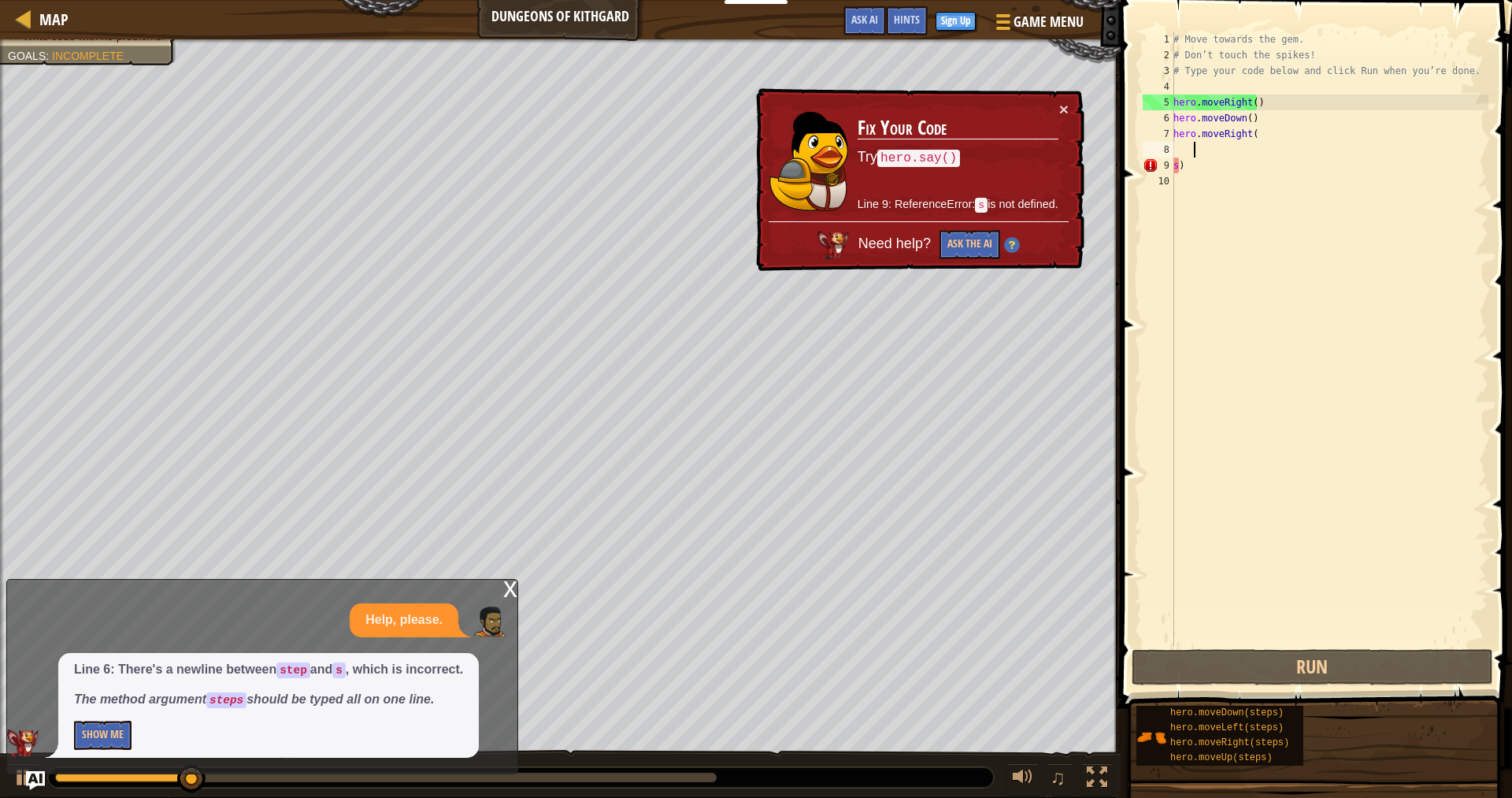
click at [1176, 171] on div "# Move towards the gem. # Don’t touch the spikes! # Type your code below and cl…" at bounding box center [1329, 354] width 319 height 646
click at [1183, 168] on div "# Move towards the gem. # Don’t touch the spikes! # Type your code below and cl…" at bounding box center [1329, 354] width 319 height 646
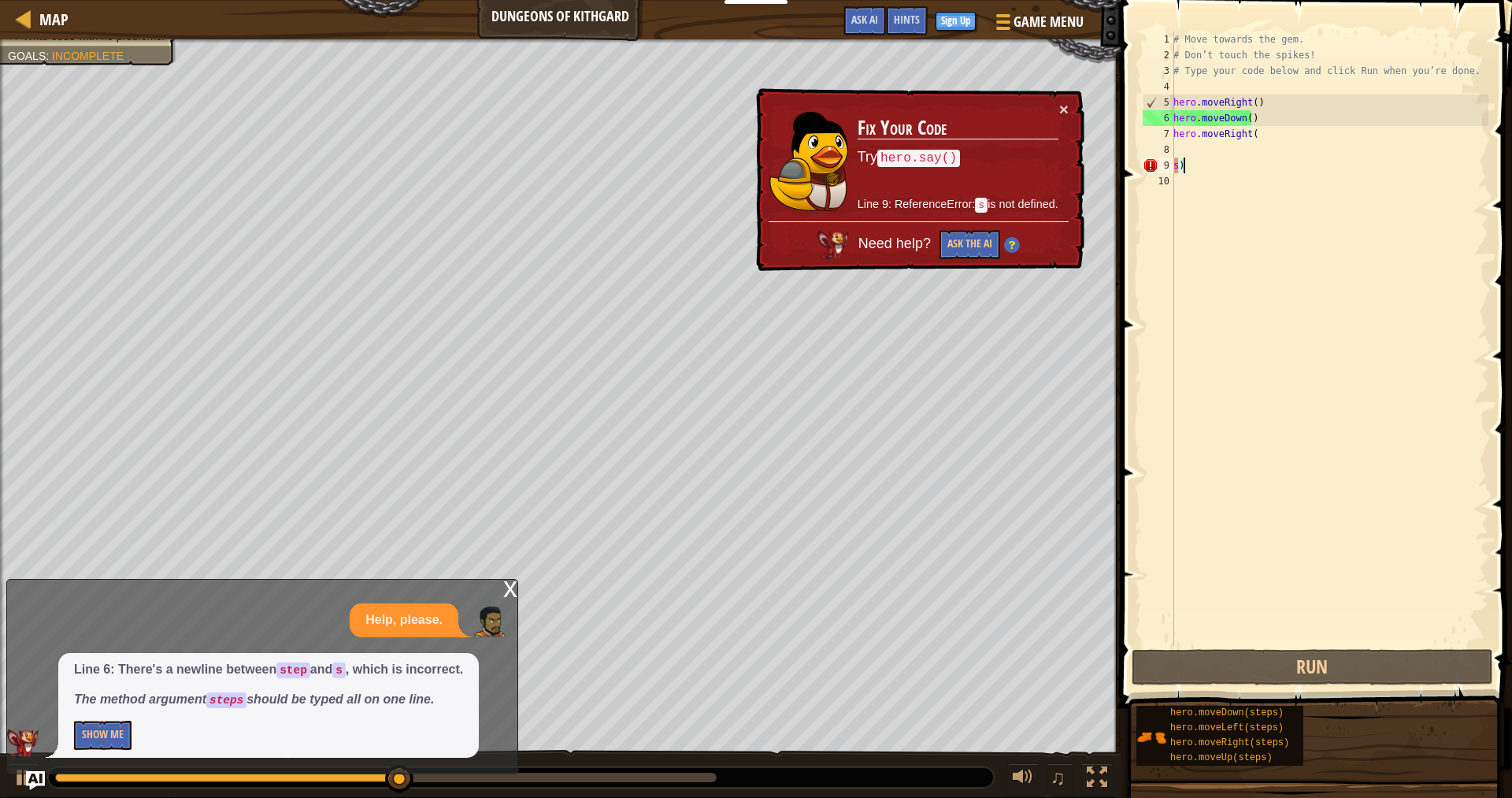
type textarea "s"
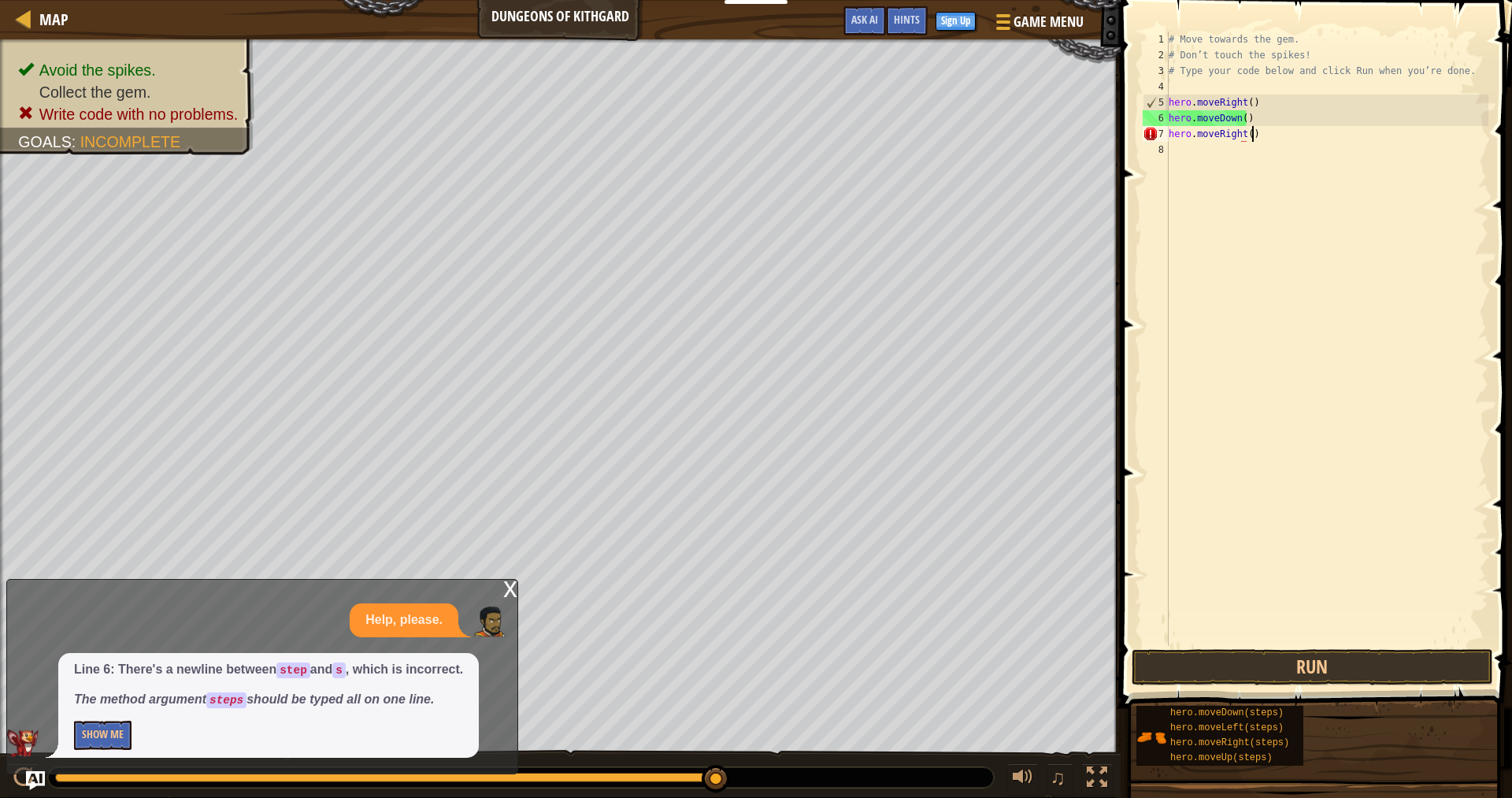
scroll to position [7, 5]
type textarea "hero.moveRight()"
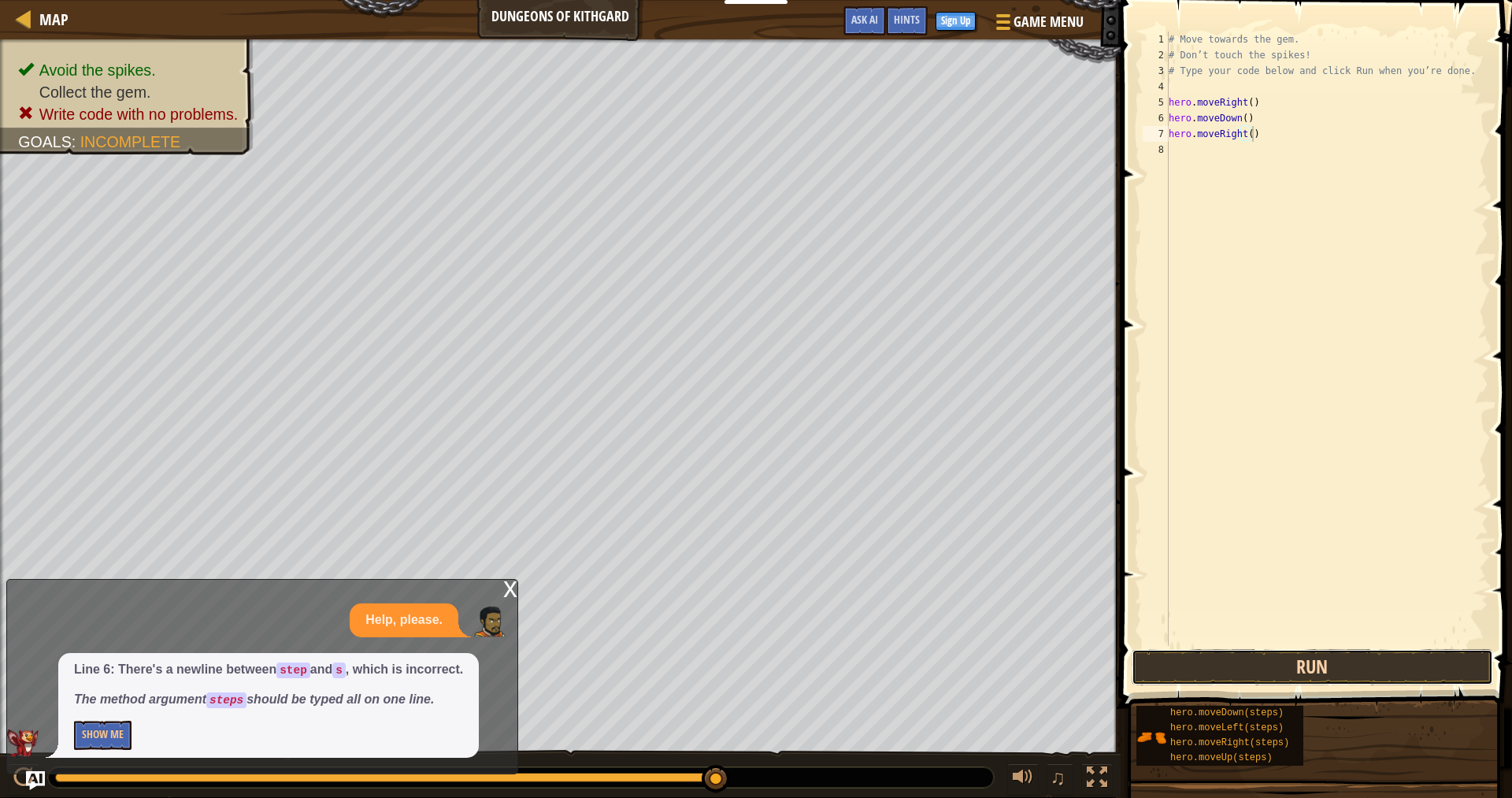
click at [1210, 667] on button "Run" at bounding box center [1313, 667] width 362 height 37
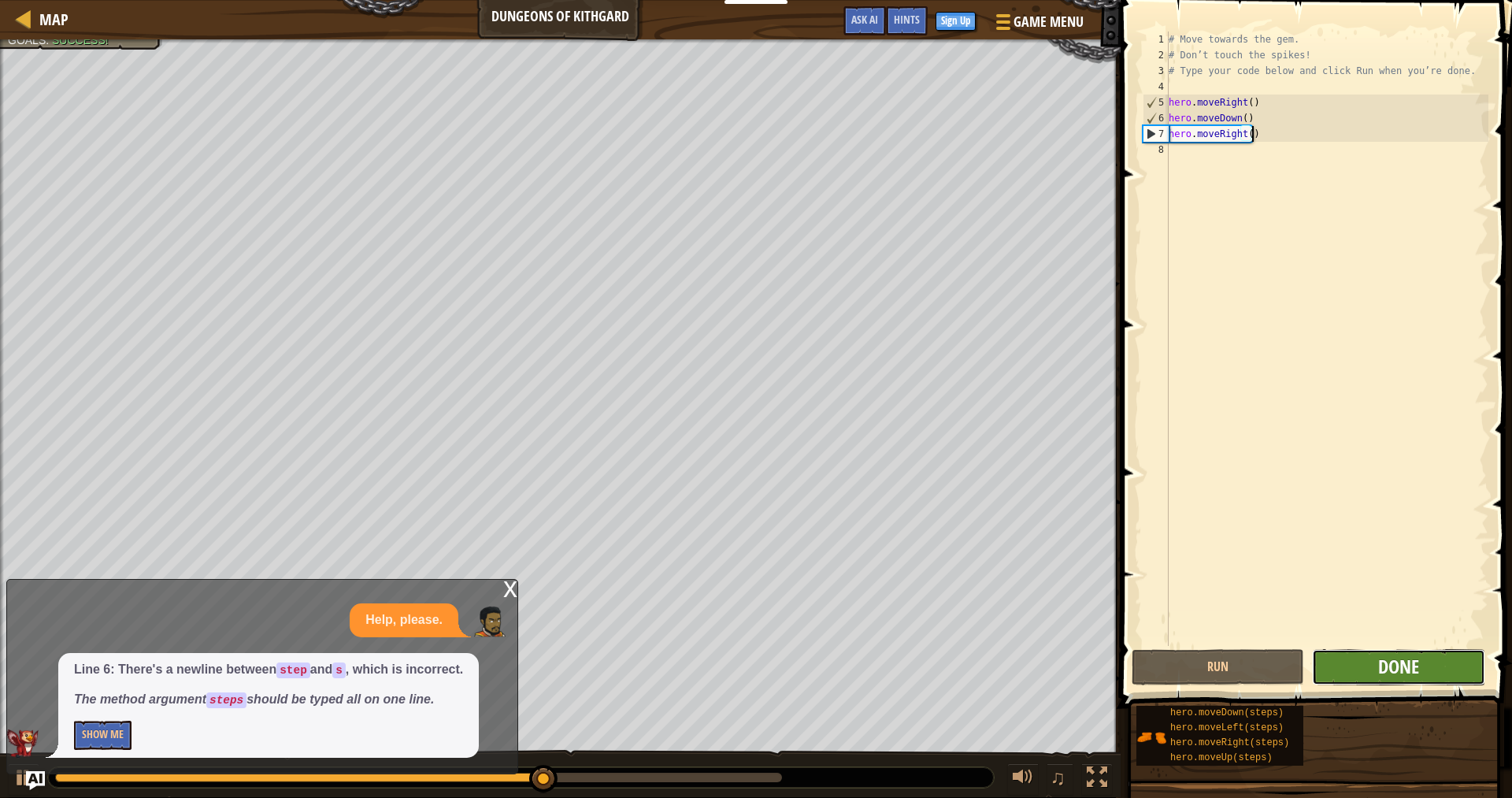
click at [1384, 676] on span "Done" at bounding box center [1399, 667] width 41 height 25
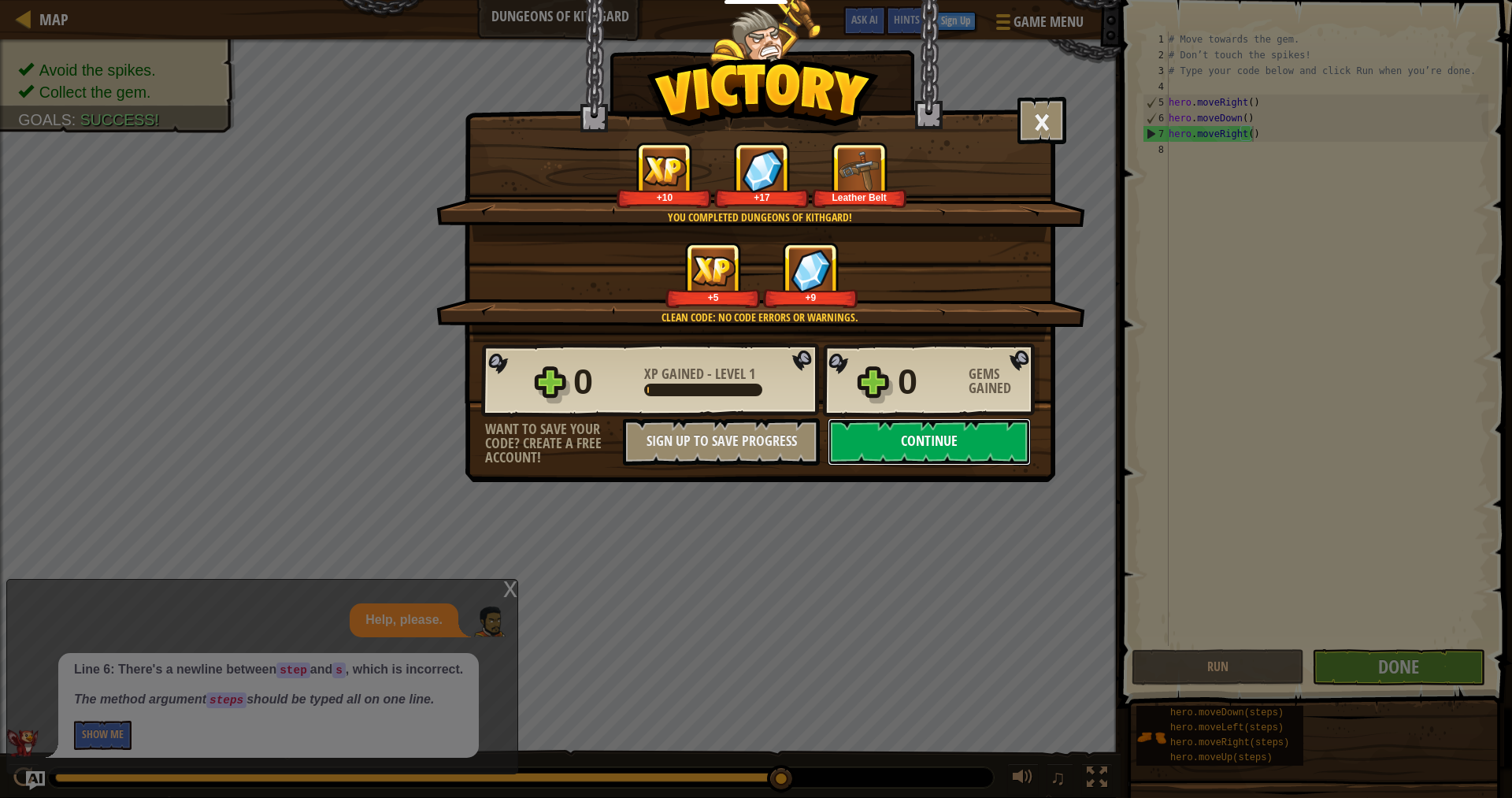
click at [906, 437] on button "Continue" at bounding box center [929, 442] width 203 height 48
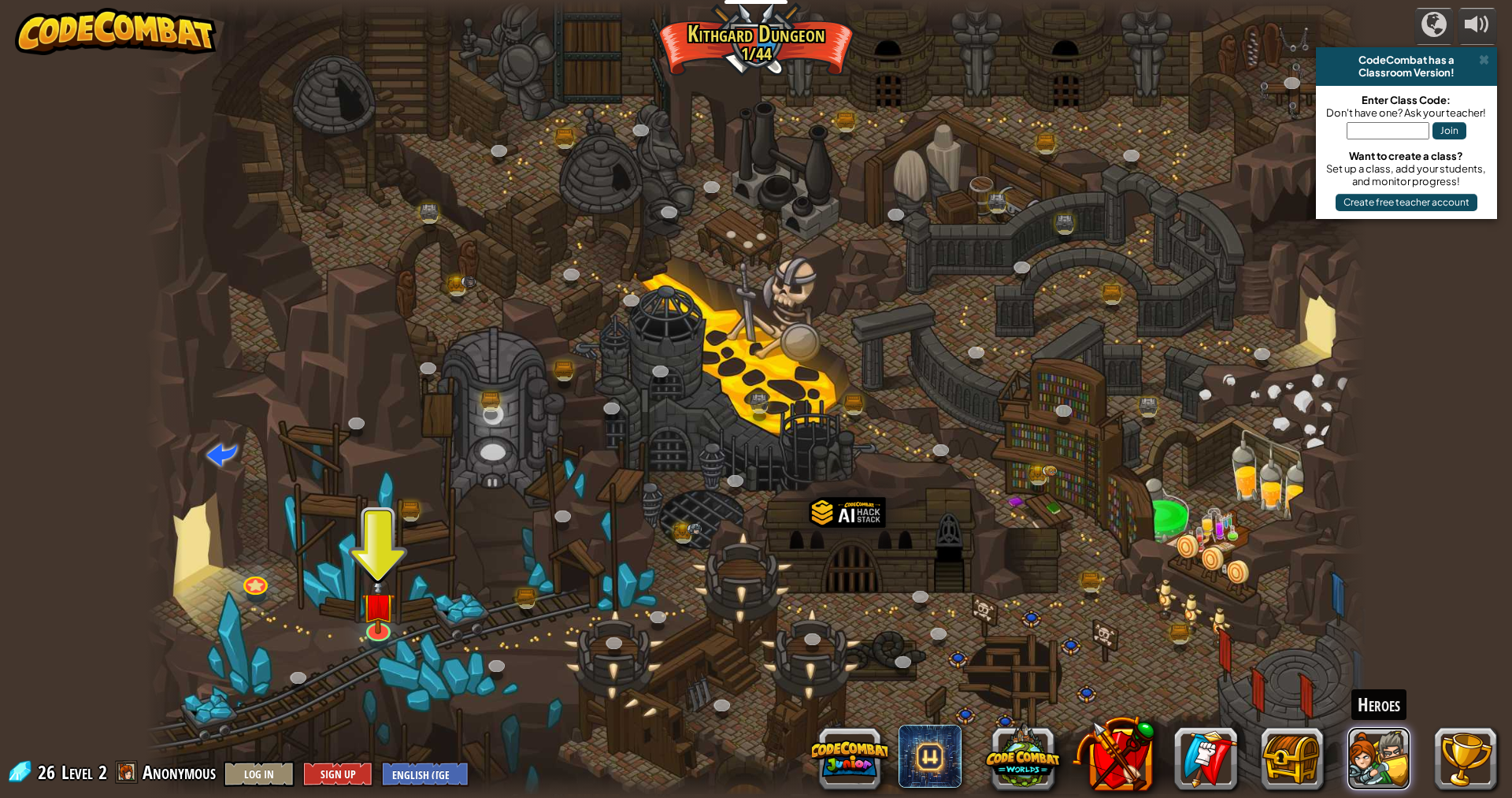
click at [1404, 767] on button at bounding box center [1379, 759] width 63 height 63
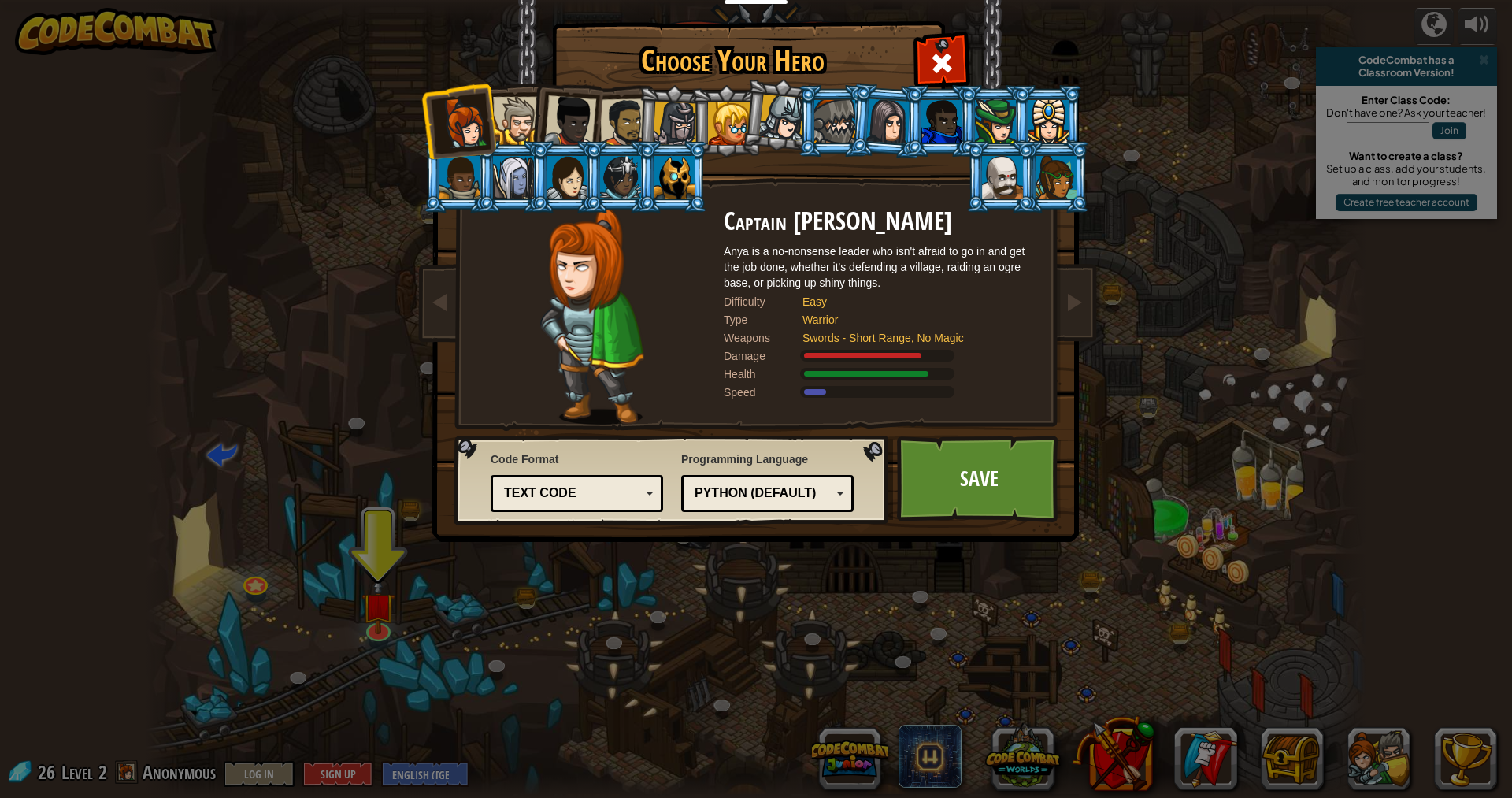
click at [692, 131] on li at bounding box center [725, 121] width 71 height 71
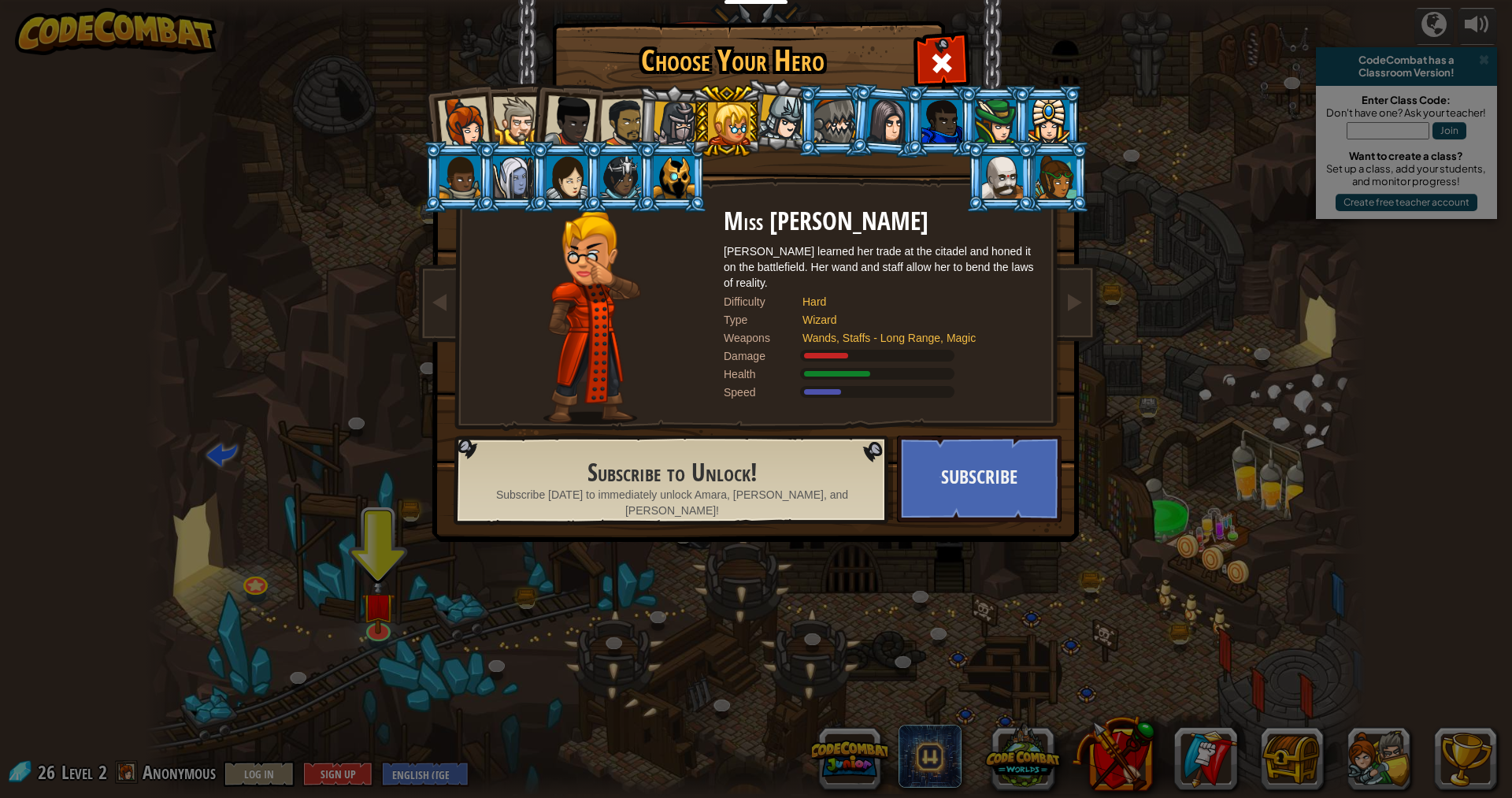
drag, startPoint x: 593, startPoint y: 144, endPoint x: 593, endPoint y: 178, distance: 34.0
click at [590, 157] on li at bounding box center [618, 177] width 71 height 71
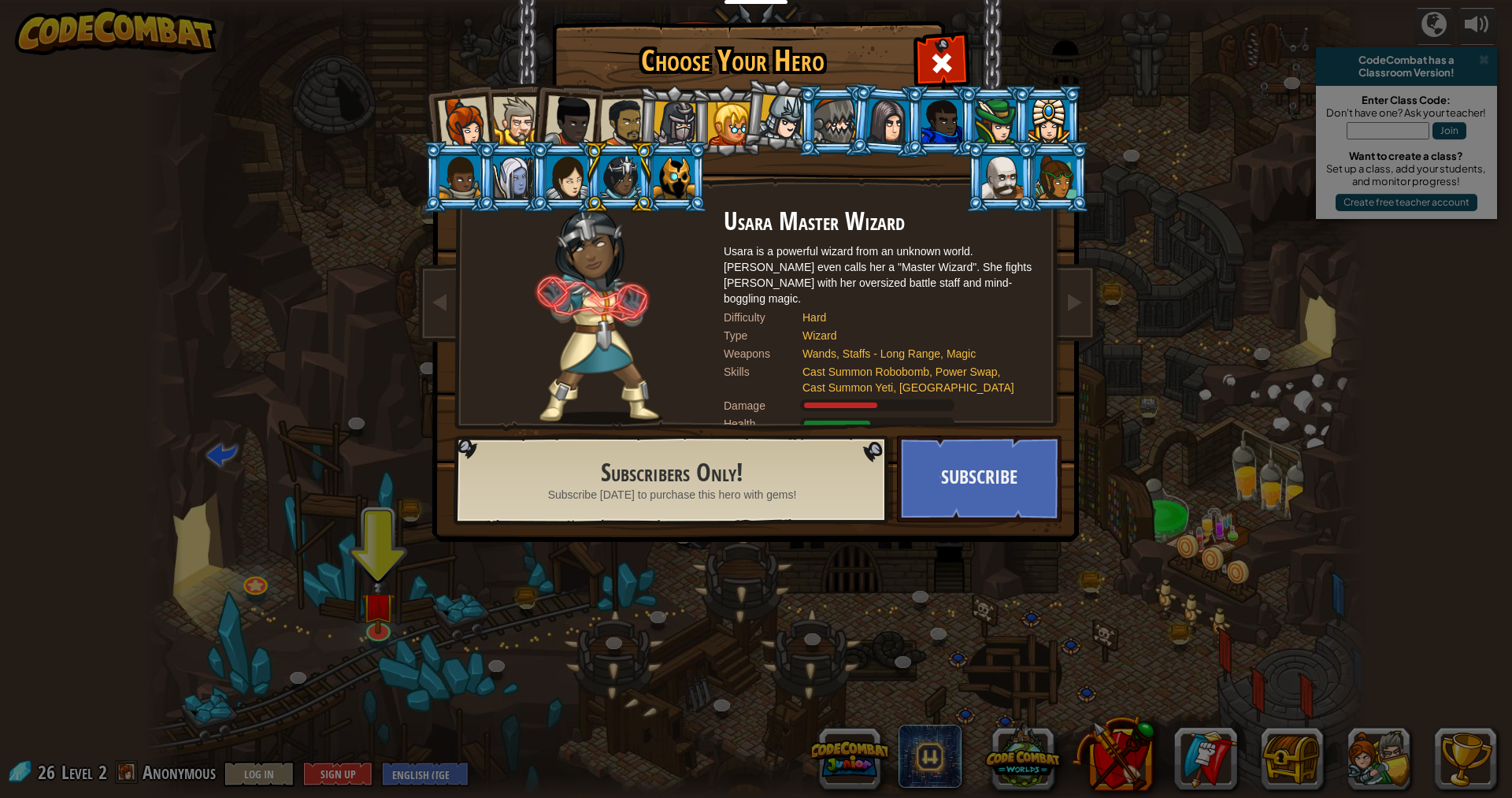
drag, startPoint x: 631, startPoint y: 124, endPoint x: 633, endPoint y: 188, distance: 64.0
click at [632, 125] on div at bounding box center [624, 122] width 48 height 48
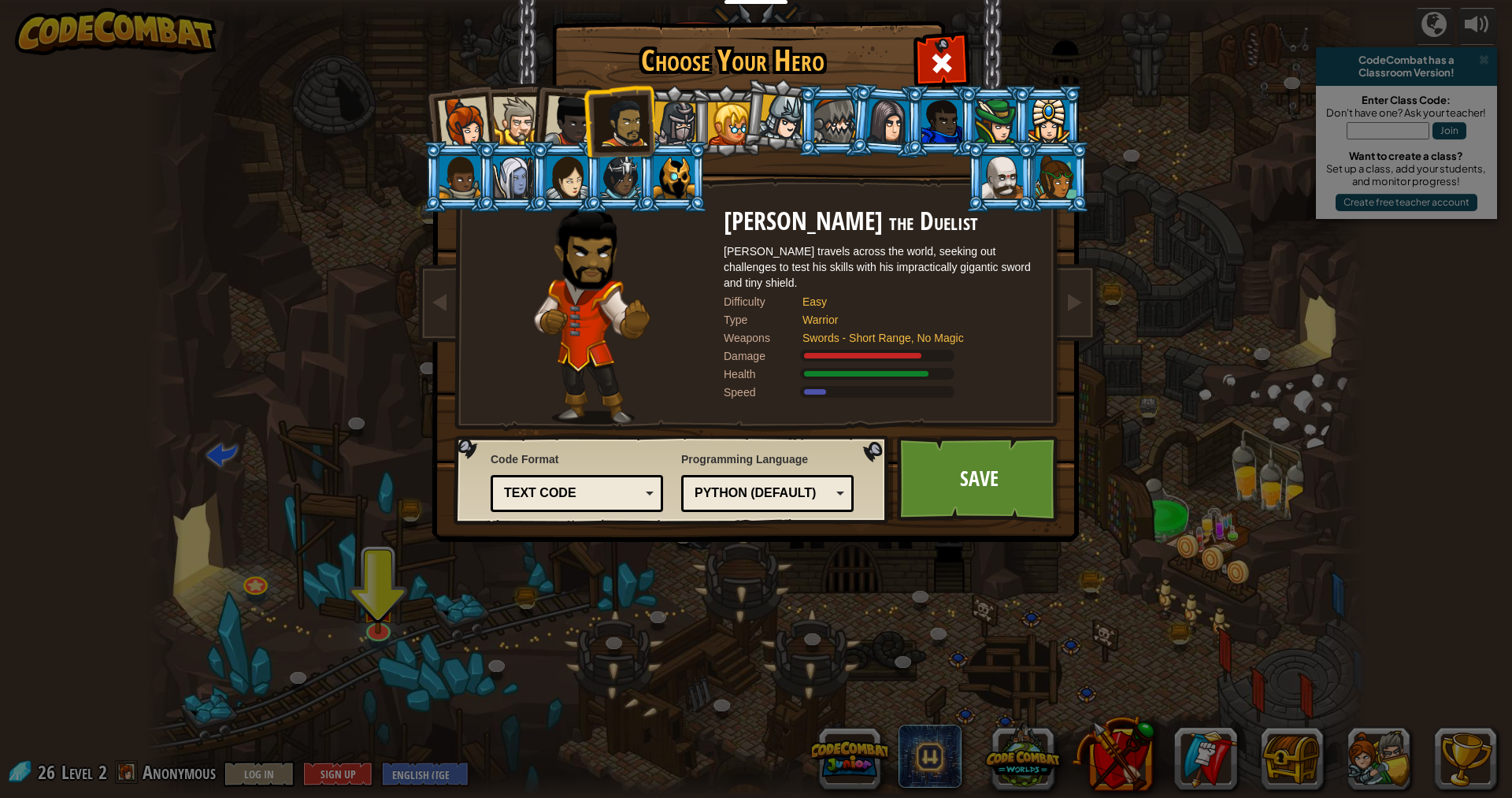
click at [913, 442] on link "Save" at bounding box center [979, 479] width 165 height 87
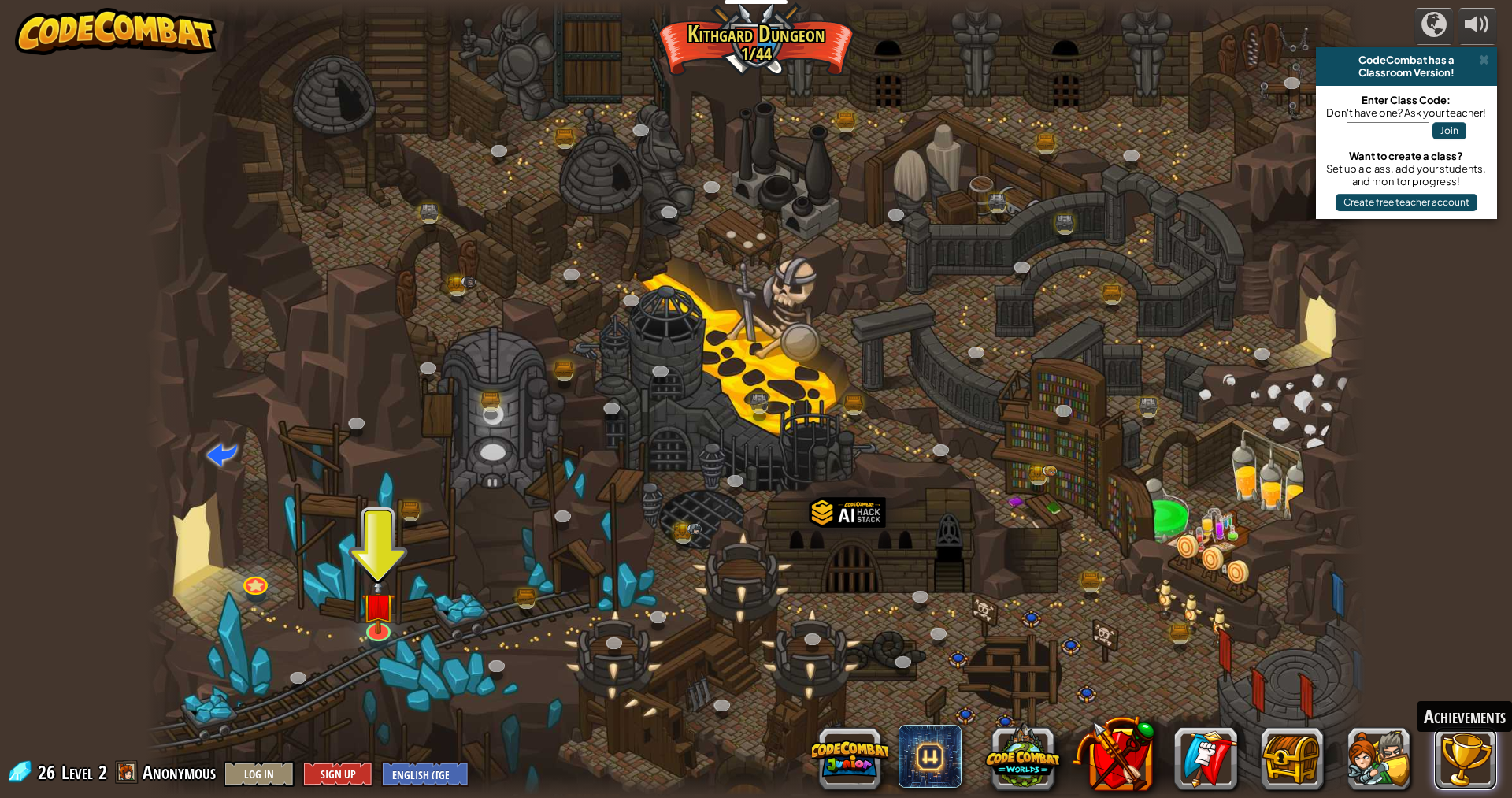
click at [1456, 756] on button at bounding box center [1466, 759] width 63 height 63
